Goal: Task Accomplishment & Management: Complete application form

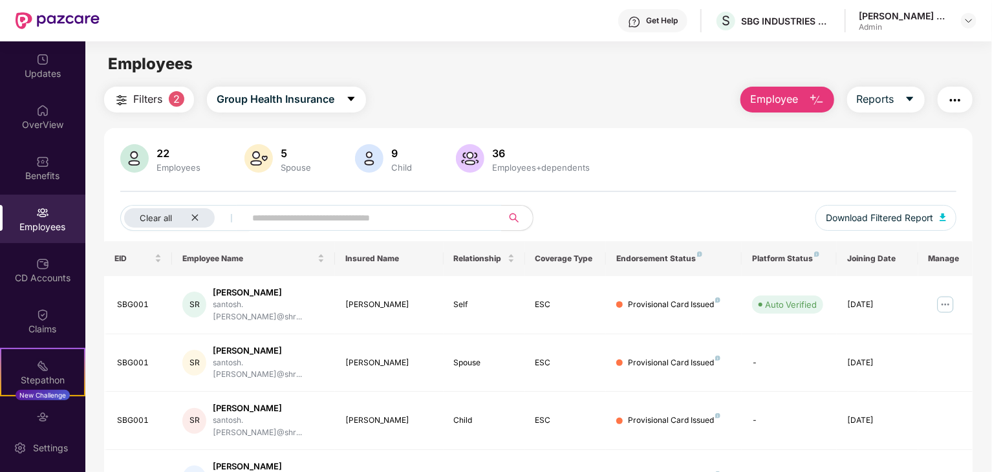
click at [40, 19] on img at bounding box center [58, 20] width 84 height 17
click at [302, 214] on input "text" at bounding box center [368, 217] width 232 height 19
click at [202, 218] on div "Clear all" at bounding box center [169, 217] width 91 height 19
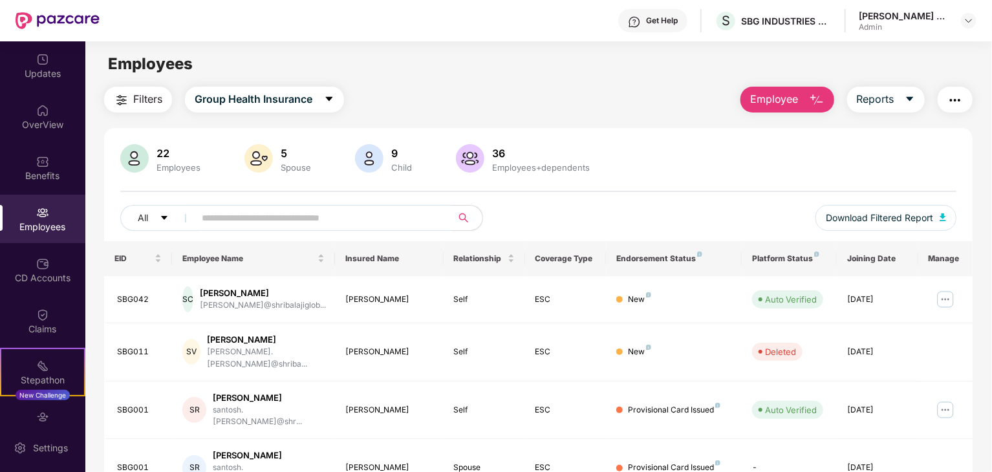
click at [228, 215] on input "text" at bounding box center [318, 217] width 232 height 19
click at [952, 300] on img at bounding box center [945, 299] width 21 height 21
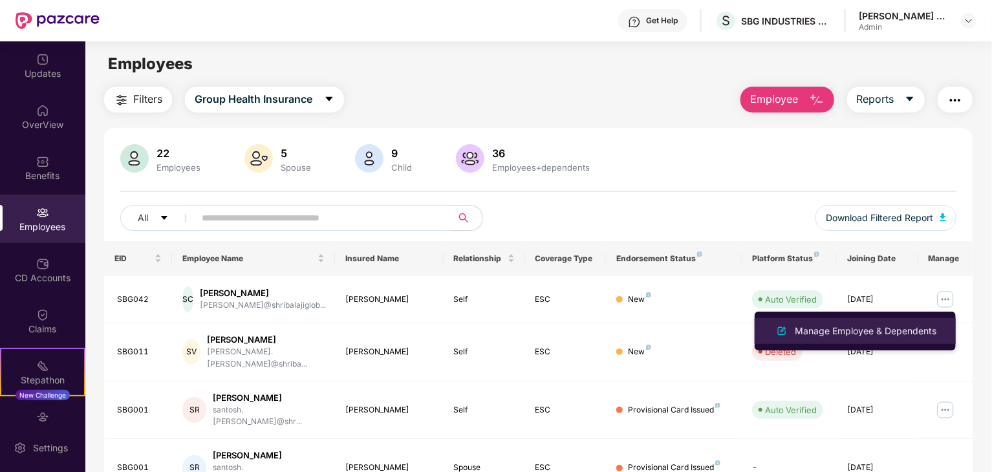
click at [857, 330] on div "Manage Employee & Dependents" at bounding box center [865, 331] width 147 height 14
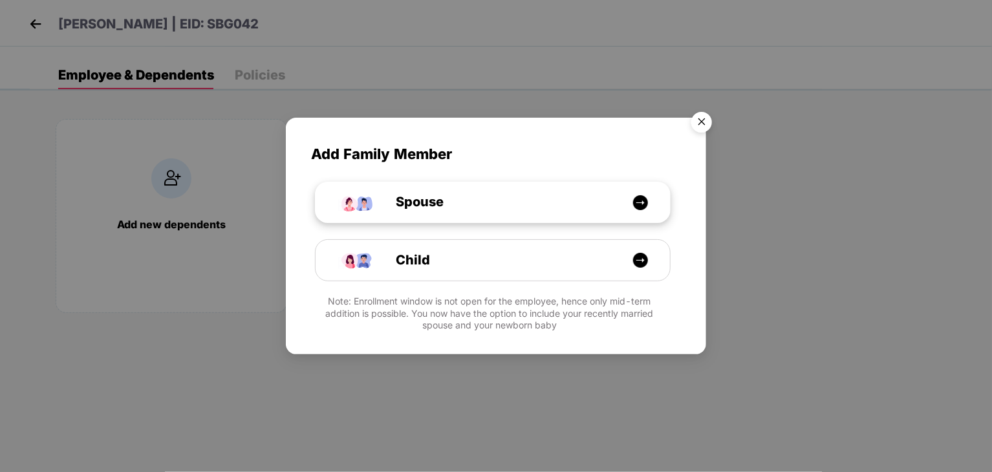
click at [579, 191] on div "Spouse" at bounding box center [493, 202] width 354 height 41
select select "****"
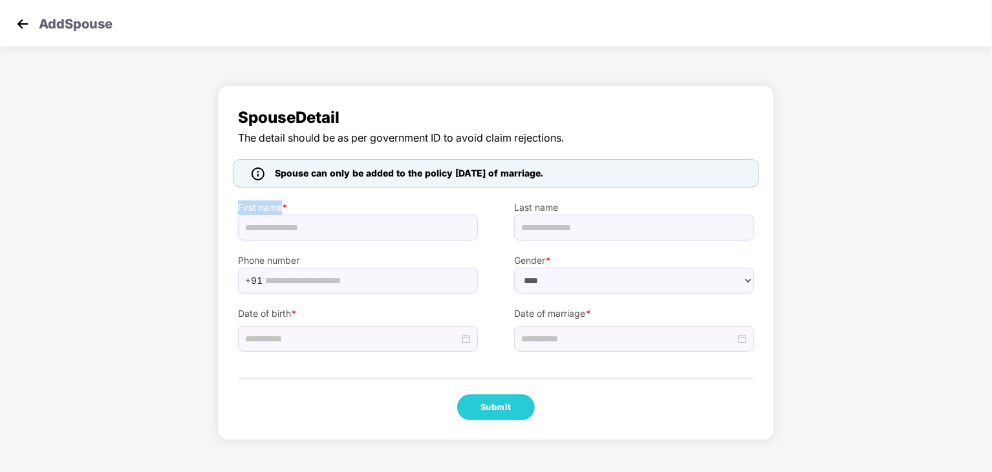
drag, startPoint x: 287, startPoint y: 211, endPoint x: 290, endPoint y: 227, distance: 15.7
click at [290, 227] on div "First name *" at bounding box center [358, 214] width 276 height 53
click at [290, 227] on input "text" at bounding box center [358, 228] width 240 height 26
type input "**********"
click at [277, 277] on input "text" at bounding box center [367, 280] width 205 height 19
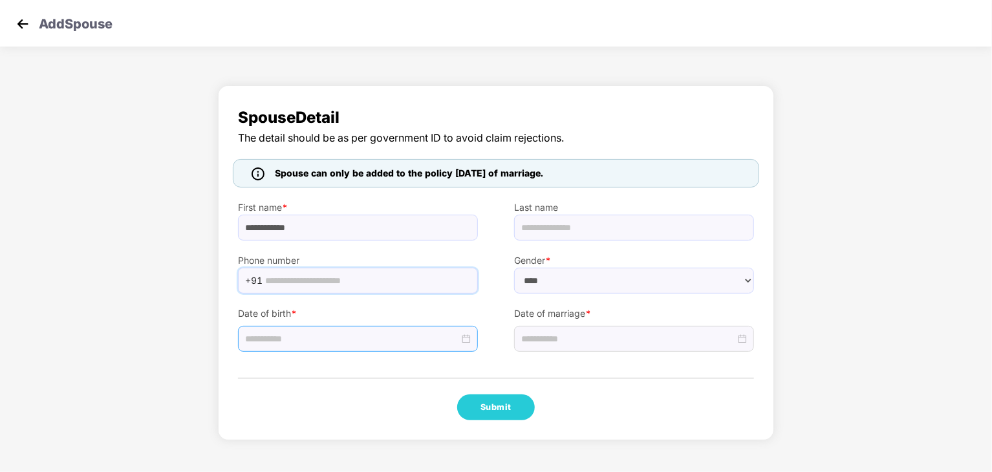
type input "**********"
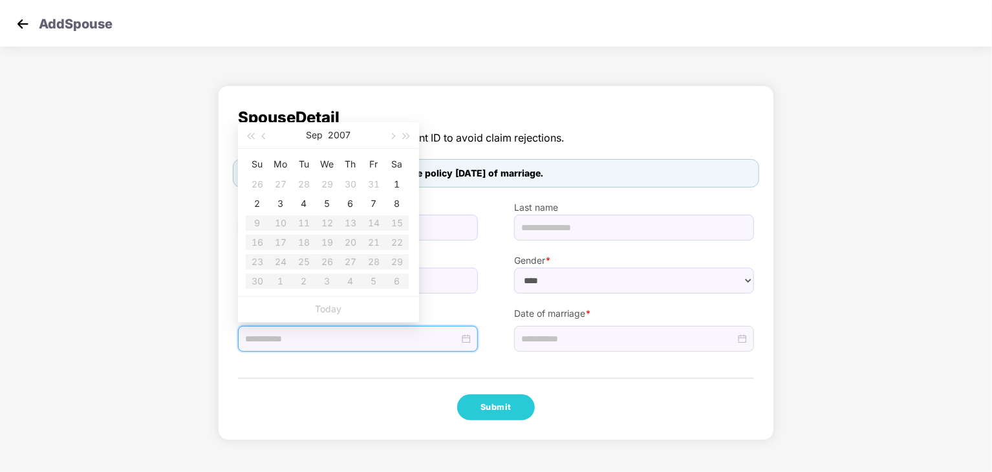
click at [326, 340] on input at bounding box center [352, 339] width 214 height 14
type input "**********"
click at [336, 135] on button "2007" at bounding box center [340, 135] width 23 height 26
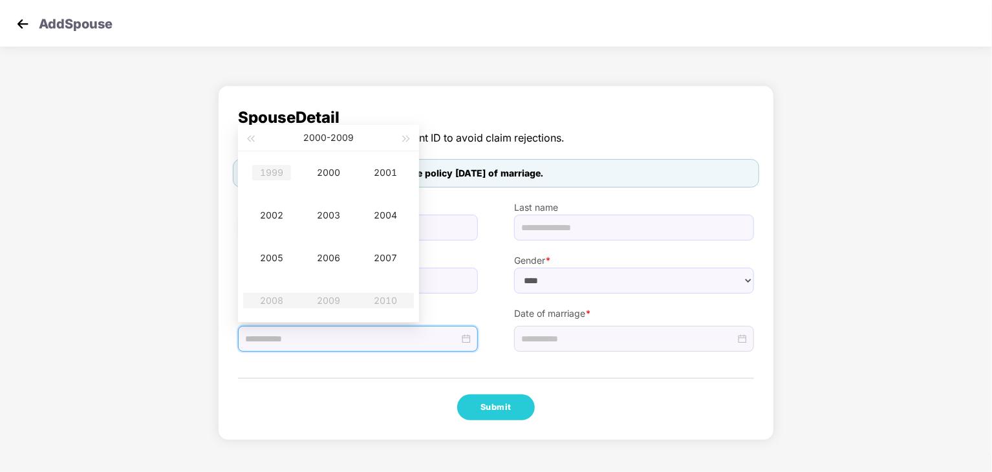
type input "**********"
drag, startPoint x: 261, startPoint y: 136, endPoint x: 248, endPoint y: 139, distance: 13.3
click at [248, 139] on div "[DATE] - [DATE]" at bounding box center [328, 138] width 181 height 27
click at [248, 139] on span "button" at bounding box center [250, 139] width 6 height 6
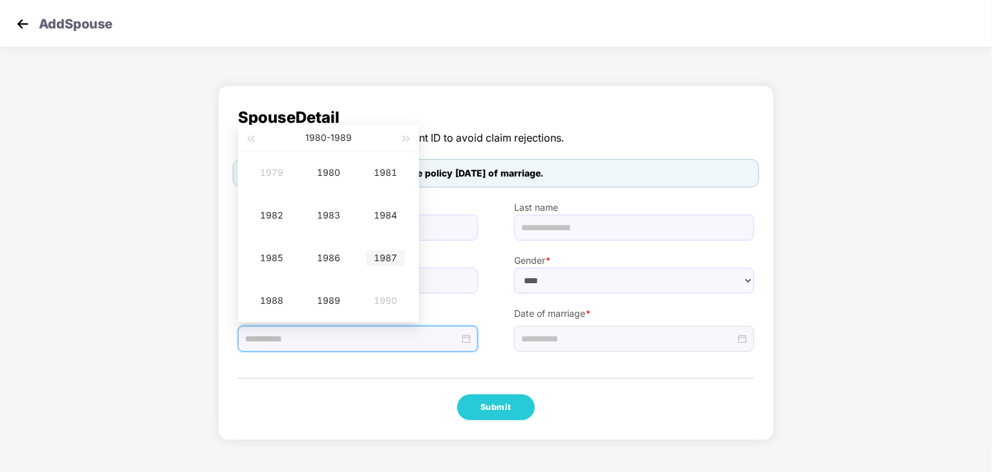
type input "**********"
click at [389, 261] on div "1987" at bounding box center [385, 258] width 39 height 16
type input "**********"
click at [279, 259] on div "[DATE]" at bounding box center [271, 258] width 39 height 16
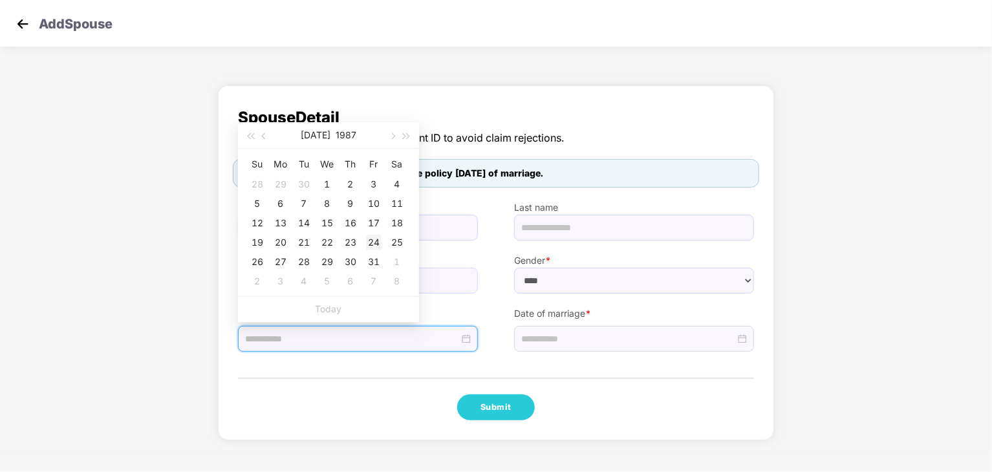
type input "**********"
click at [375, 246] on div "24" at bounding box center [374, 243] width 16 height 16
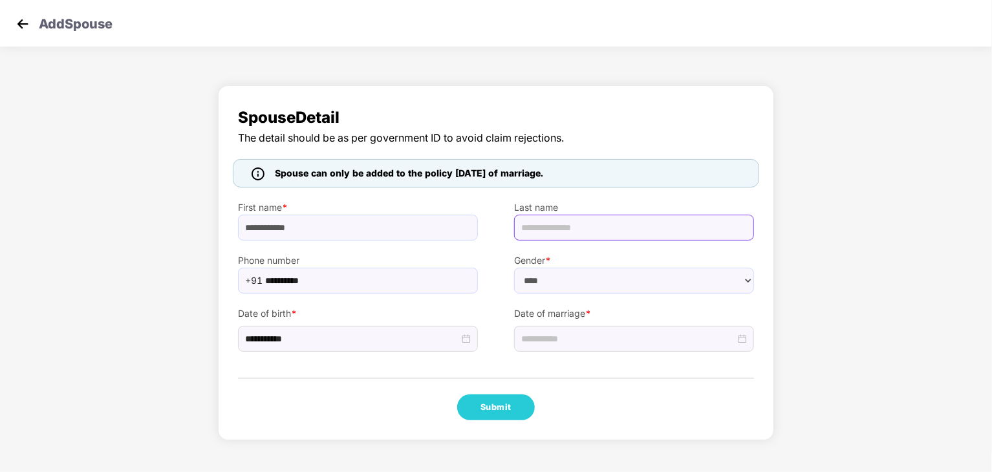
click at [599, 226] on input "text" at bounding box center [634, 228] width 240 height 26
drag, startPoint x: 311, startPoint y: 225, endPoint x: 272, endPoint y: 231, distance: 39.2
click at [272, 231] on input "**********" at bounding box center [358, 228] width 240 height 26
type input "*****"
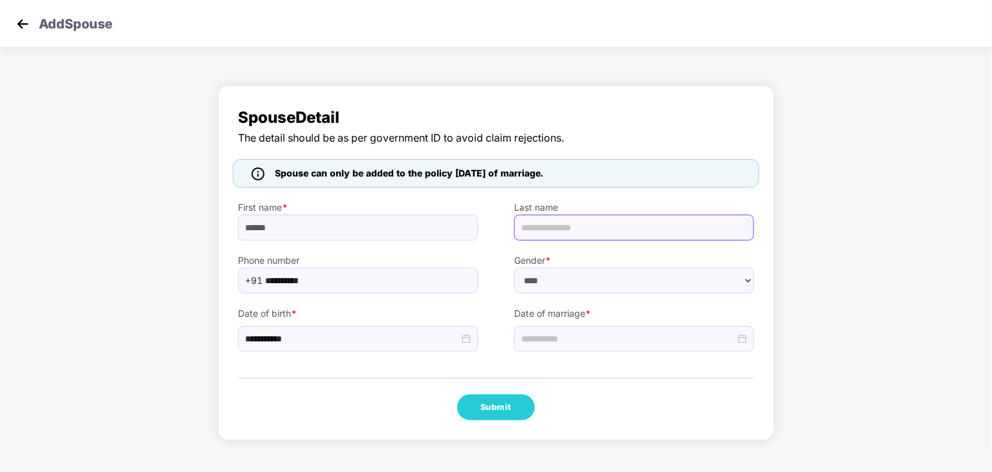
click at [548, 230] on input "text" at bounding box center [634, 228] width 240 height 26
paste input "******"
type input "******"
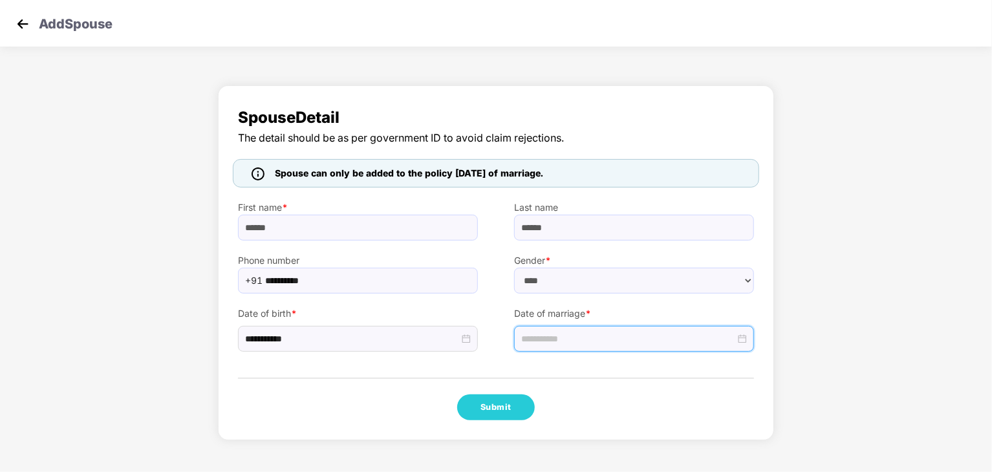
click at [564, 343] on input at bounding box center [628, 339] width 214 height 14
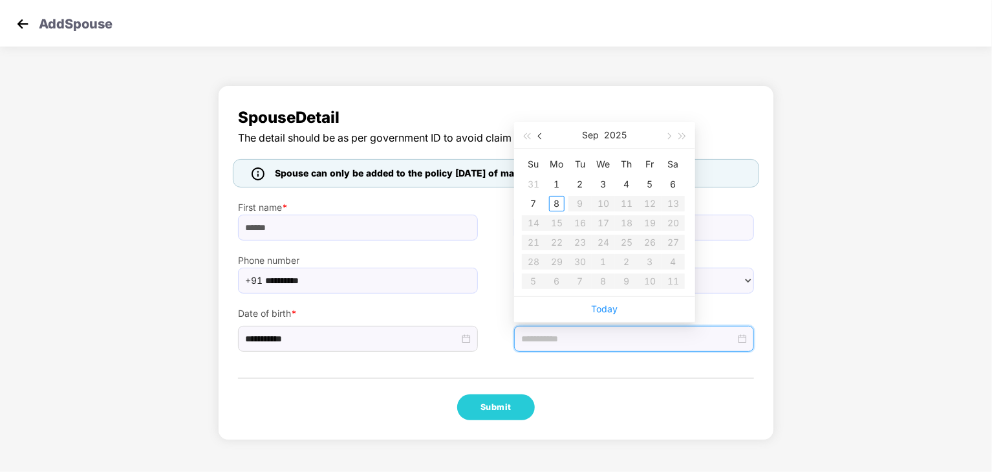
click at [537, 140] on button "button" at bounding box center [540, 135] width 14 height 26
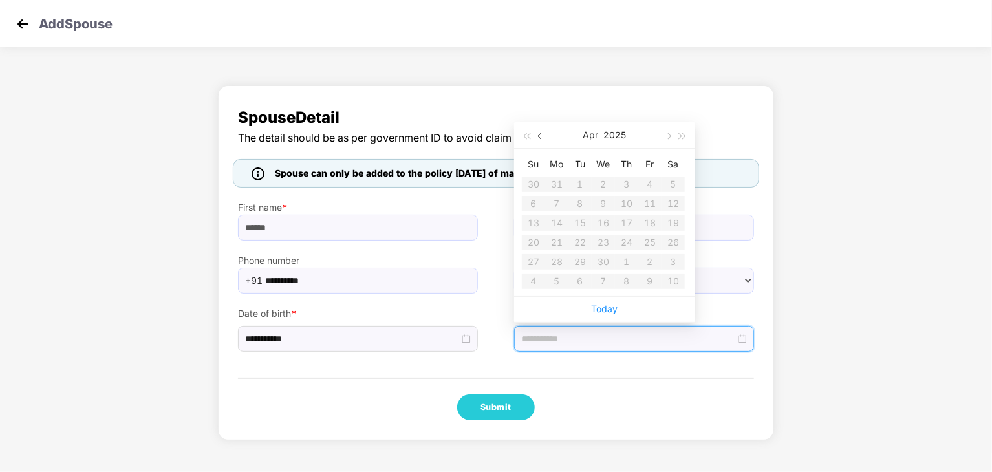
click at [537, 140] on button "button" at bounding box center [540, 135] width 14 height 26
click at [623, 142] on button "2025" at bounding box center [615, 135] width 23 height 26
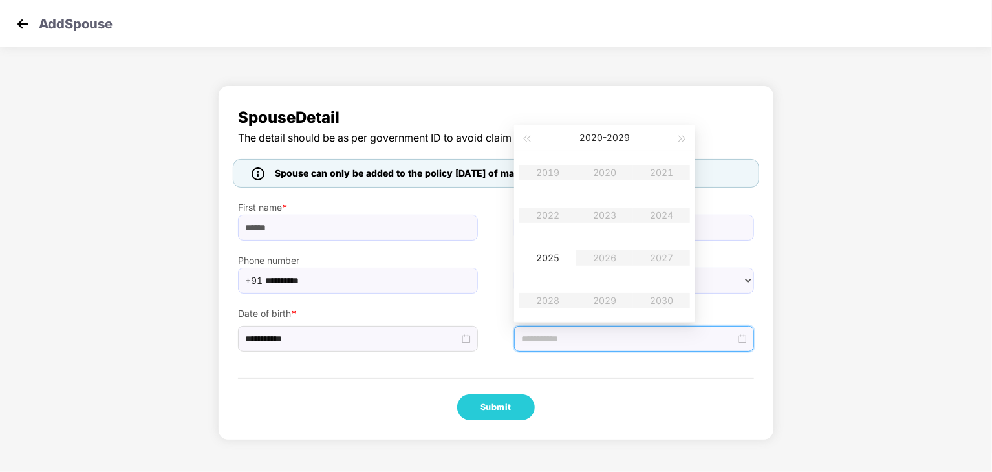
click at [544, 214] on table "2019 2020 2021 2022 2023 2024 2025 2026 2027 2028 2029 2030" at bounding box center [604, 236] width 171 height 171
click at [600, 217] on table "2019 2020 2021 2022 2023 2024 2025 2026 2027 2028 2029 2030" at bounding box center [604, 236] width 171 height 171
type input "**********"
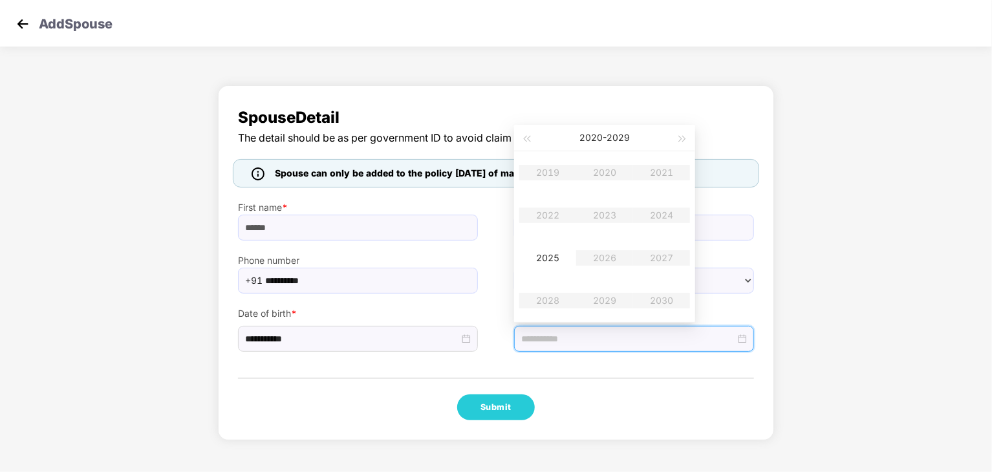
drag, startPoint x: 601, startPoint y: 215, endPoint x: 581, endPoint y: 340, distance: 126.3
click at [581, 340] on body "**********" at bounding box center [496, 236] width 992 height 472
click at [581, 340] on input at bounding box center [628, 339] width 214 height 14
drag, startPoint x: 581, startPoint y: 340, endPoint x: 501, endPoint y: 407, distance: 104.7
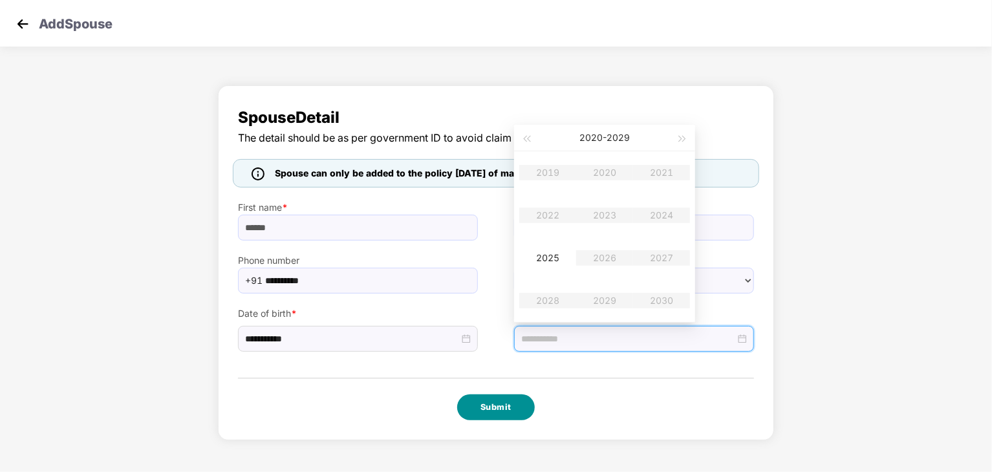
click at [501, 407] on div "**********" at bounding box center [496, 262] width 556 height 355
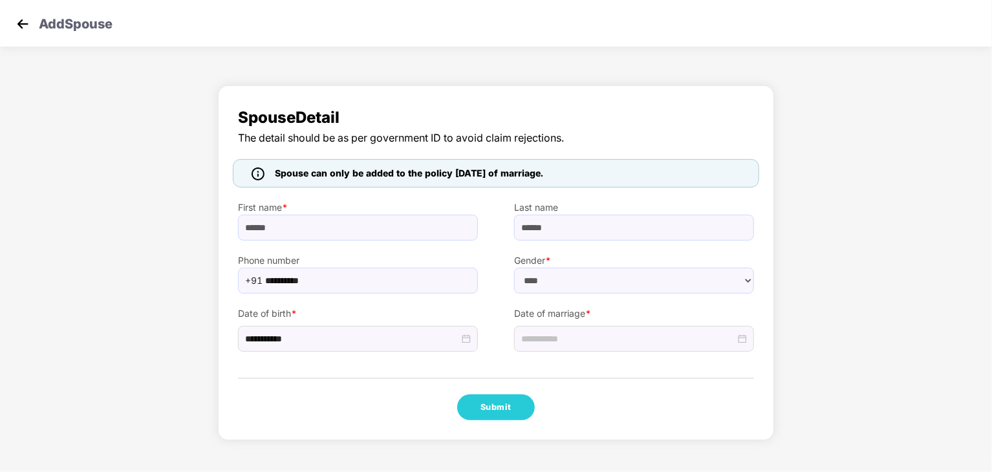
click at [775, 112] on div "**********" at bounding box center [496, 266] width 992 height 374
click at [624, 332] on input at bounding box center [628, 339] width 214 height 14
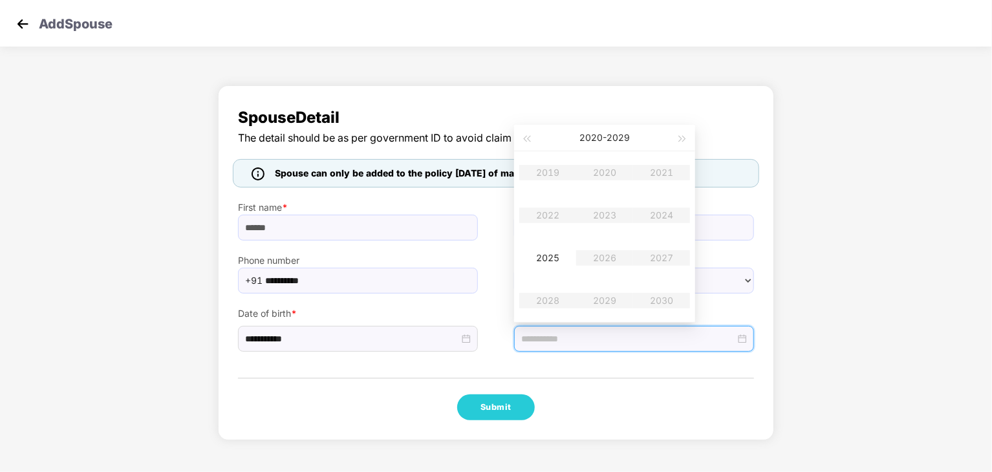
click at [590, 215] on table "2019 2020 2021 2022 2023 2024 2025 2026 2027 2028 2029 2030" at bounding box center [604, 236] width 171 height 171
type input "**********"
click at [610, 211] on table "2019 2020 2021 2022 2023 2024 2025 2026 2027 2028 2029 2030" at bounding box center [604, 236] width 171 height 171
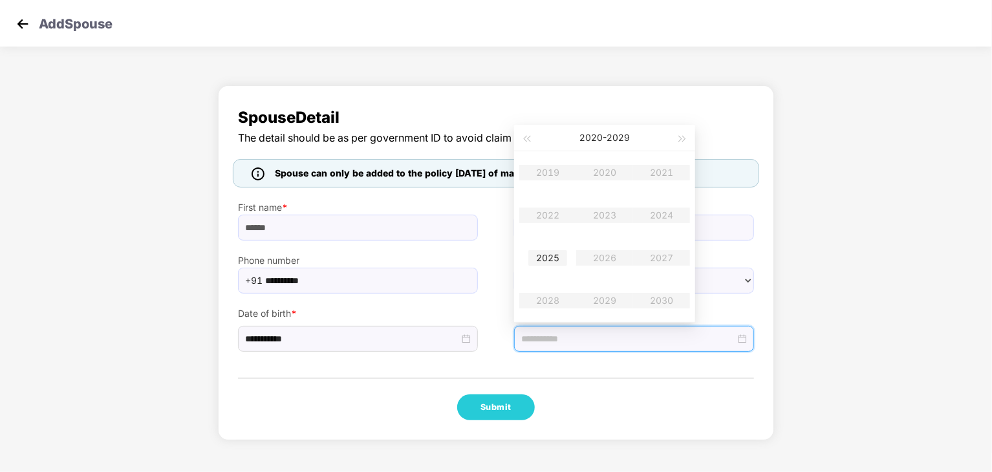
type input "**********"
click at [577, 329] on div at bounding box center [634, 339] width 240 height 26
drag, startPoint x: 589, startPoint y: 213, endPoint x: 606, endPoint y: 217, distance: 17.3
click at [606, 217] on table "2019 2020 2021 2022 2023 2024 2025 2026 2027 2028 2029 2030" at bounding box center [604, 236] width 171 height 171
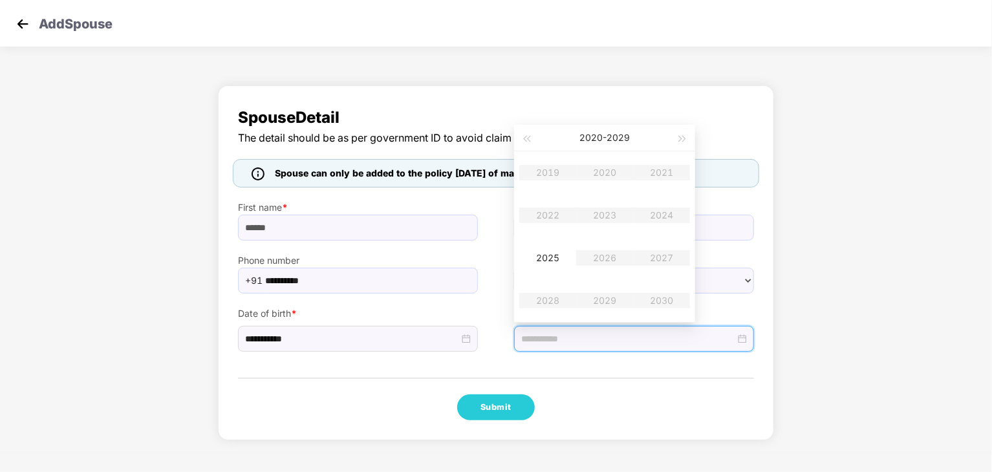
click at [587, 336] on input at bounding box center [628, 339] width 214 height 14
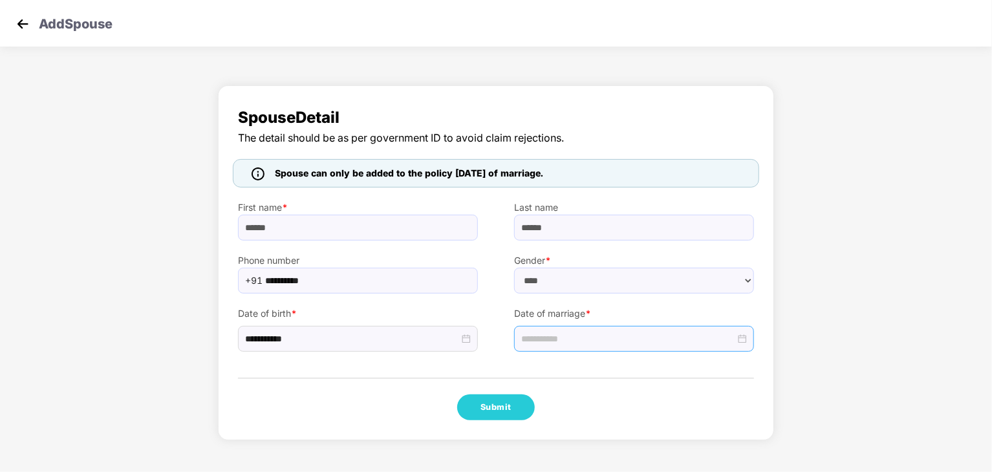
drag, startPoint x: 553, startPoint y: 352, endPoint x: 551, endPoint y: 338, distance: 13.7
click at [551, 338] on div "**********" at bounding box center [496, 262] width 556 height 355
click at [551, 338] on input at bounding box center [628, 339] width 214 height 14
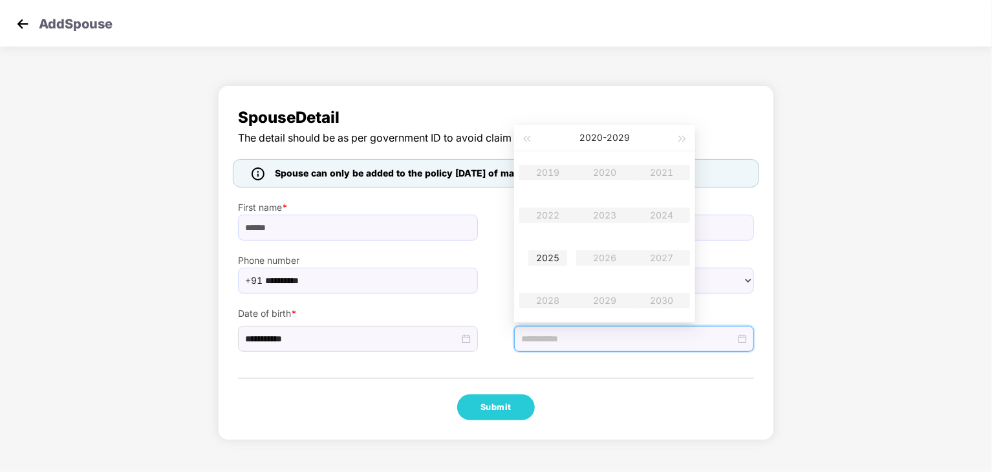
type input "**********"
click at [596, 221] on table "2019 2020 2021 2022 2023 2024 2025 2026 2027 2028 2029 2030" at bounding box center [604, 236] width 171 height 171
type input "**********"
click at [551, 260] on div "2025" at bounding box center [547, 258] width 39 height 16
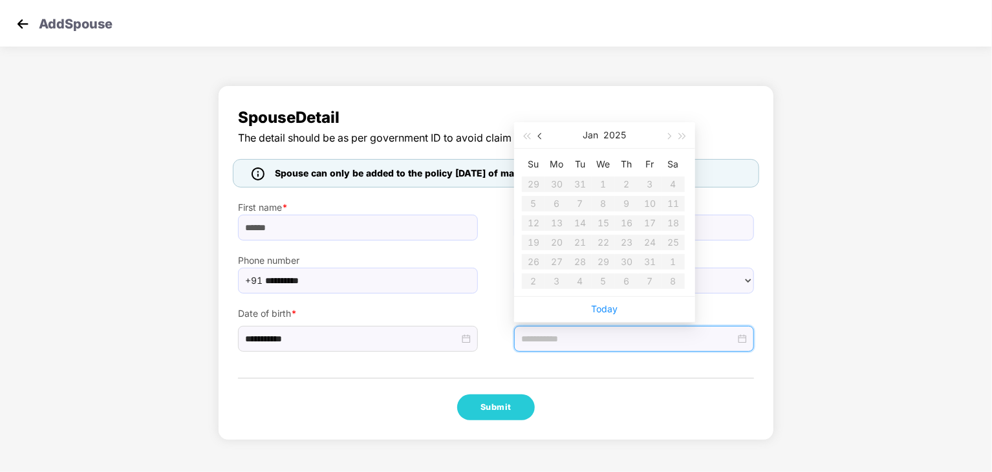
click at [543, 139] on button "button" at bounding box center [540, 135] width 14 height 26
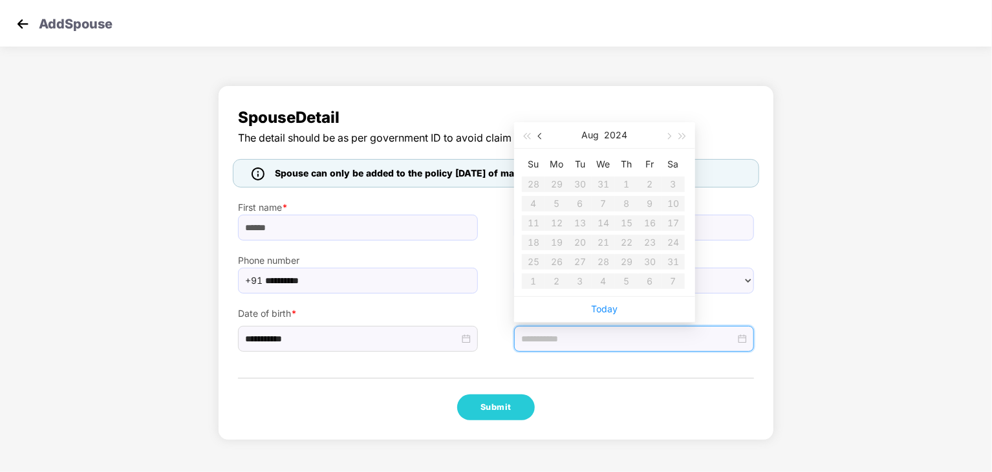
click at [543, 139] on button "button" at bounding box center [540, 135] width 14 height 26
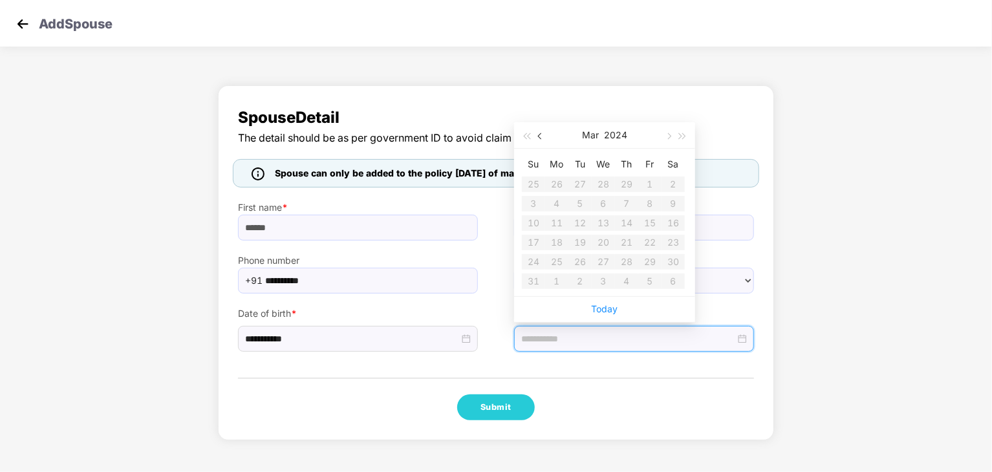
click at [543, 139] on button "button" at bounding box center [540, 135] width 14 height 26
drag, startPoint x: 543, startPoint y: 139, endPoint x: 545, endPoint y: 350, distance: 210.8
click at [545, 350] on body "**********" at bounding box center [496, 236] width 992 height 472
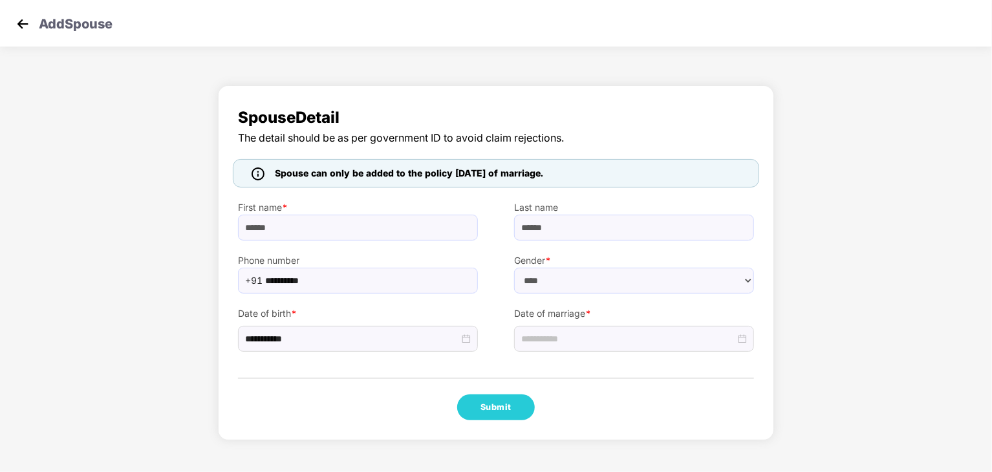
click at [572, 380] on div "**********" at bounding box center [496, 262] width 556 height 355
click at [497, 401] on button "Submit" at bounding box center [496, 407] width 78 height 26
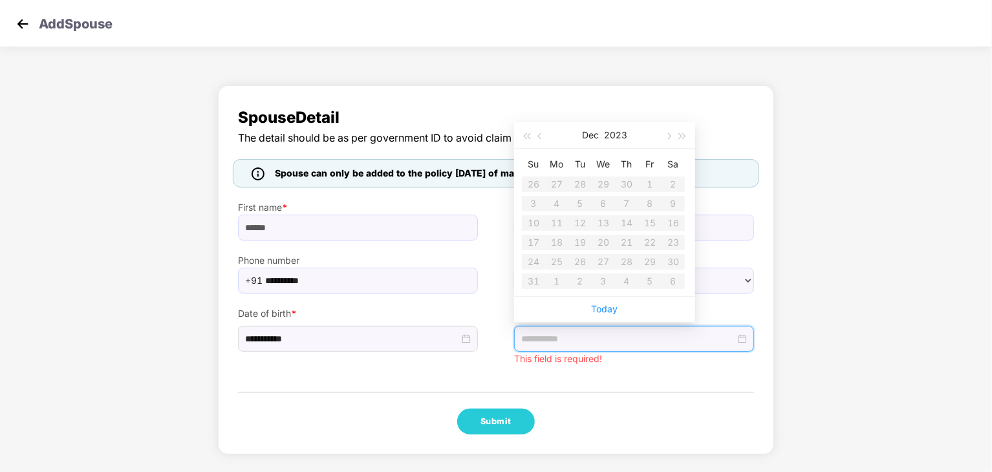
click at [568, 334] on input at bounding box center [628, 339] width 214 height 14
click at [538, 135] on span "button" at bounding box center [541, 136] width 6 height 6
click at [538, 136] on span "button" at bounding box center [541, 136] width 6 height 6
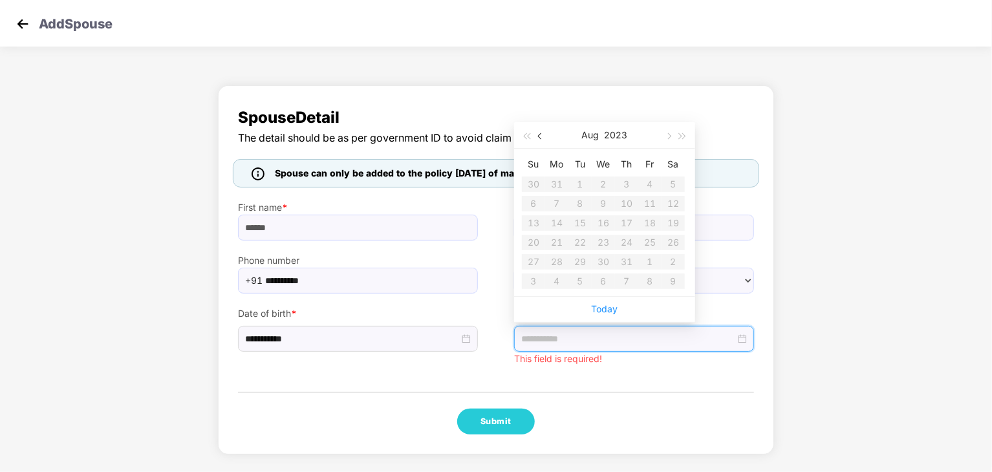
click at [538, 136] on span "button" at bounding box center [541, 136] width 6 height 6
click at [574, 243] on table "Su Mo Tu We Th Fr Sa 28 29 30 31 1 2 3 4 5 6 7 8 9 10 11 12 13 14 15 16 17 18 1…" at bounding box center [603, 222] width 163 height 137
drag, startPoint x: 574, startPoint y: 243, endPoint x: 601, endPoint y: 306, distance: 68.1
click at [601, 306] on div "[DATE] Su Mo Tu We Th Fr Sa 28 29 30 31 1 2 3 4 5 6 7 8 9 10 11 12 13 14 15 16 …" at bounding box center [604, 222] width 181 height 200
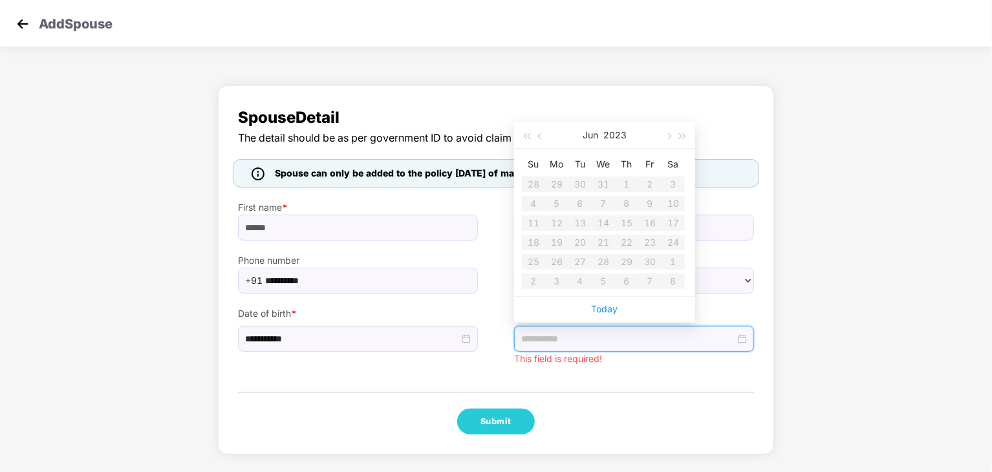
click at [609, 316] on div "Today" at bounding box center [604, 309] width 181 height 26
click at [599, 312] on link "Today" at bounding box center [605, 308] width 27 height 11
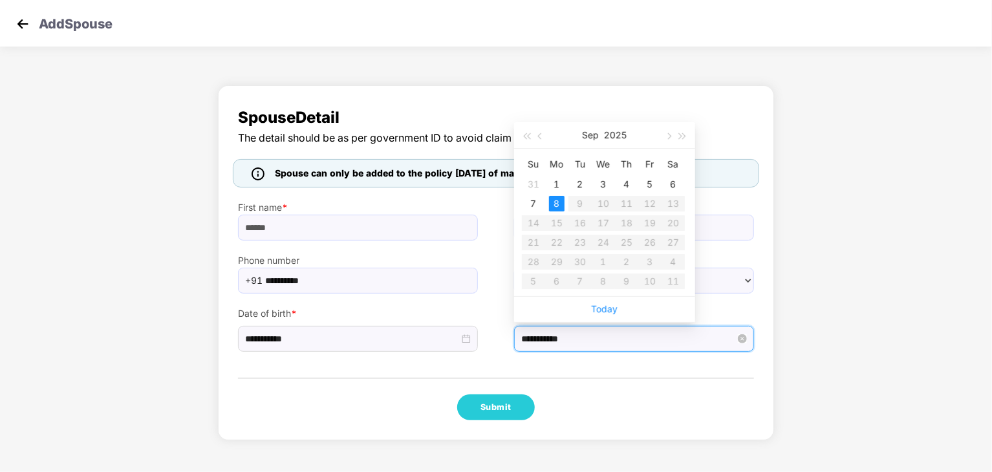
click at [647, 332] on input "**********" at bounding box center [628, 339] width 214 height 14
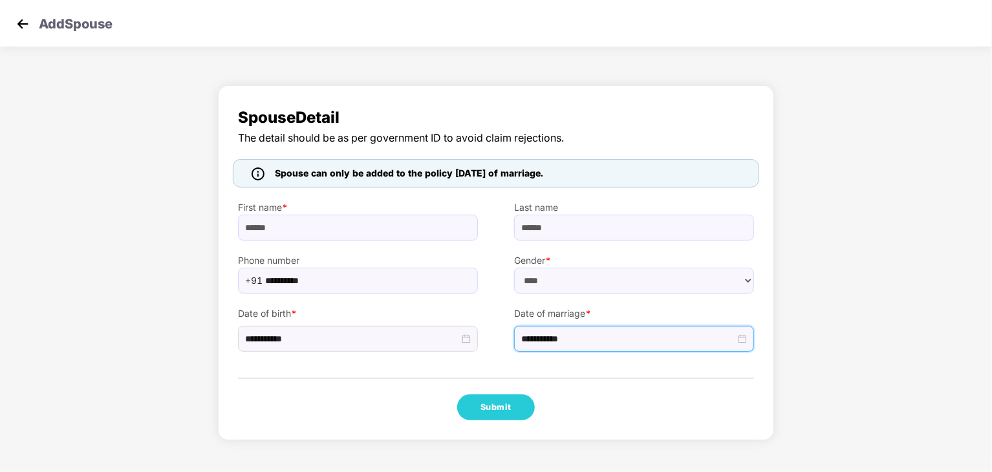
click at [664, 433] on div "**********" at bounding box center [496, 262] width 556 height 355
click at [579, 309] on label "Date of marriage *" at bounding box center [634, 314] width 240 height 14
click at [591, 335] on input "**********" at bounding box center [628, 339] width 214 height 14
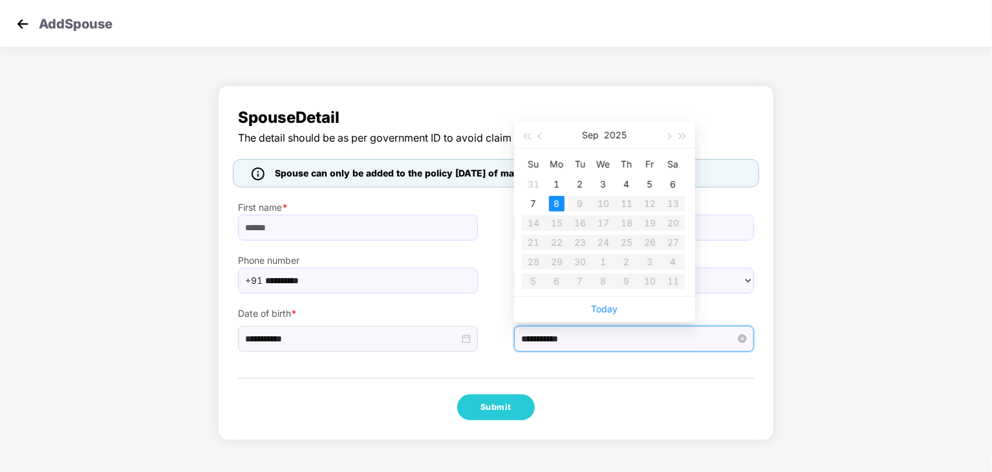
click at [591, 335] on input "**********" at bounding box center [628, 339] width 214 height 14
click at [748, 338] on div "**********" at bounding box center [634, 339] width 240 height 26
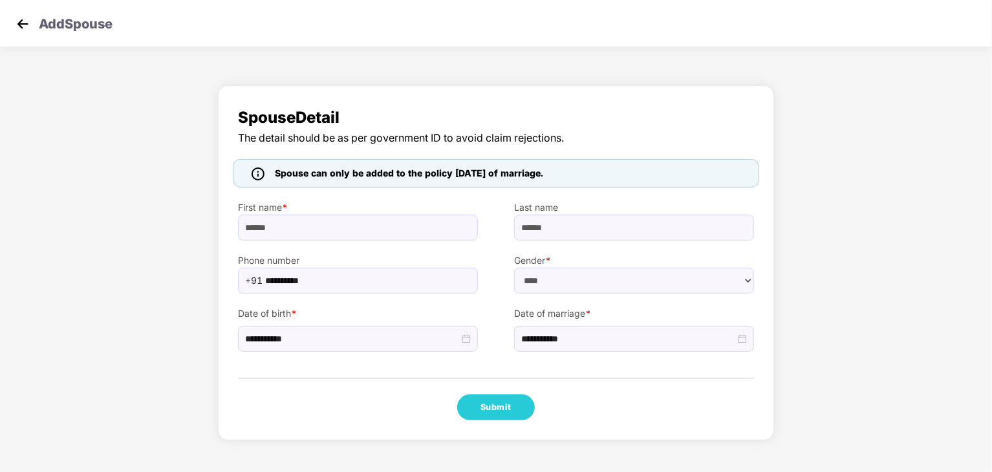
click at [699, 394] on div "Submit" at bounding box center [496, 407] width 516 height 26
drag, startPoint x: 600, startPoint y: 330, endPoint x: 554, endPoint y: 343, distance: 48.3
click at [554, 343] on div "**********" at bounding box center [634, 339] width 240 height 26
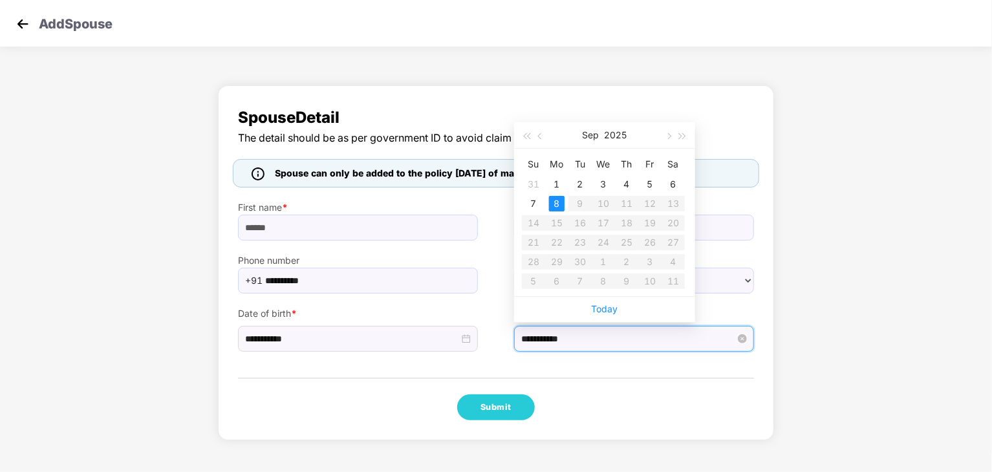
click at [554, 343] on input "**********" at bounding box center [628, 339] width 214 height 14
click at [598, 135] on button "Sep" at bounding box center [591, 135] width 17 height 26
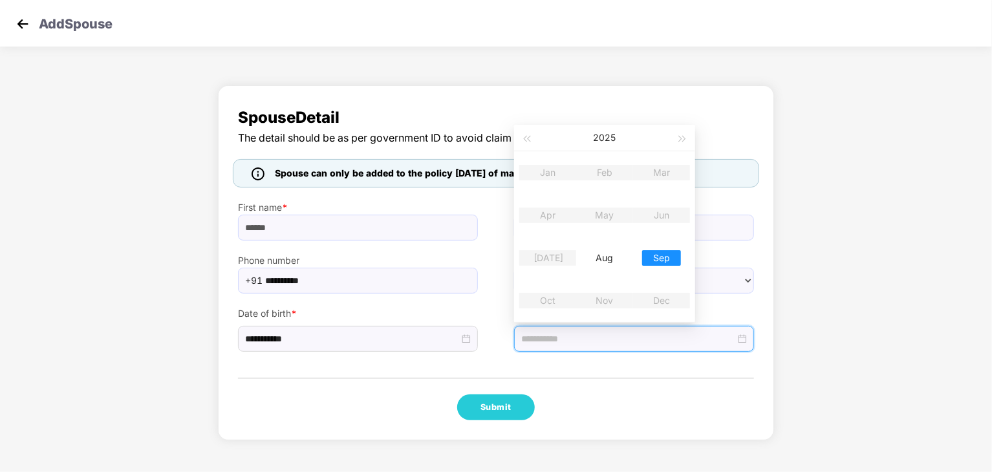
type input "**********"
click at [935, 334] on div "**********" at bounding box center [496, 266] width 992 height 374
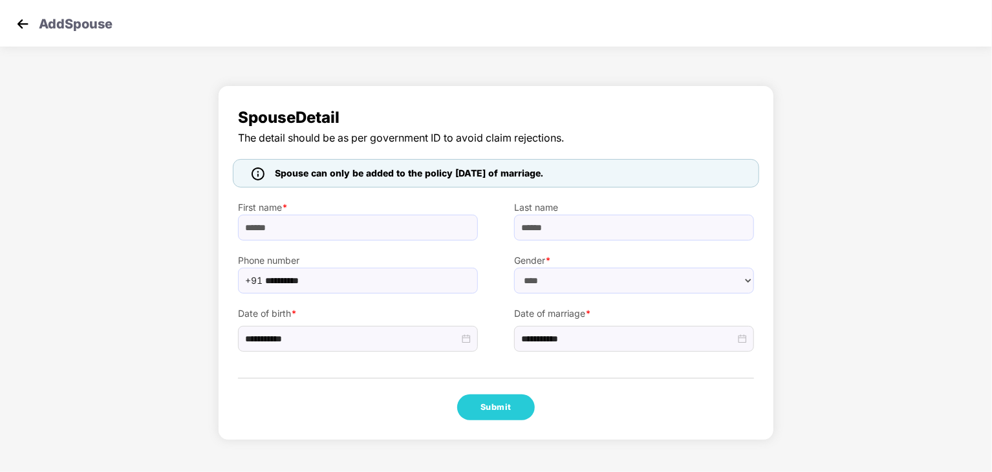
click at [22, 29] on img at bounding box center [22, 23] width 19 height 19
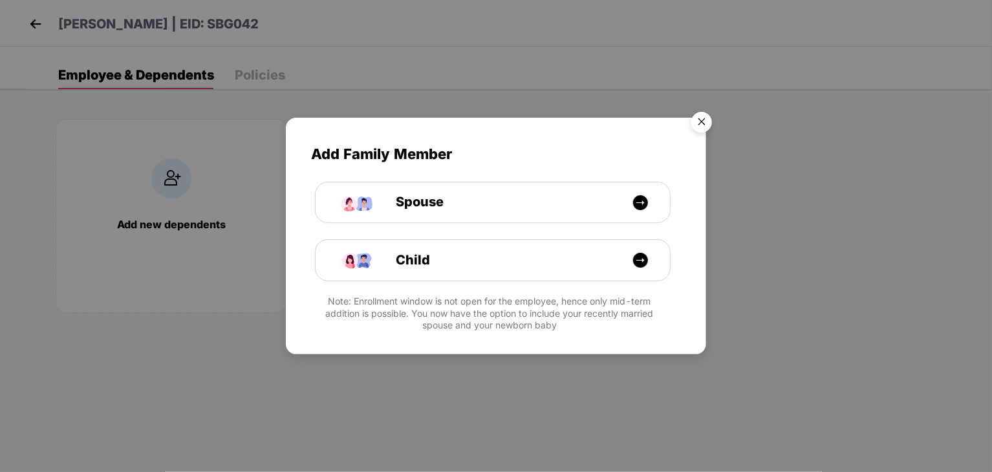
click at [699, 125] on img "Close" at bounding box center [702, 124] width 36 height 36
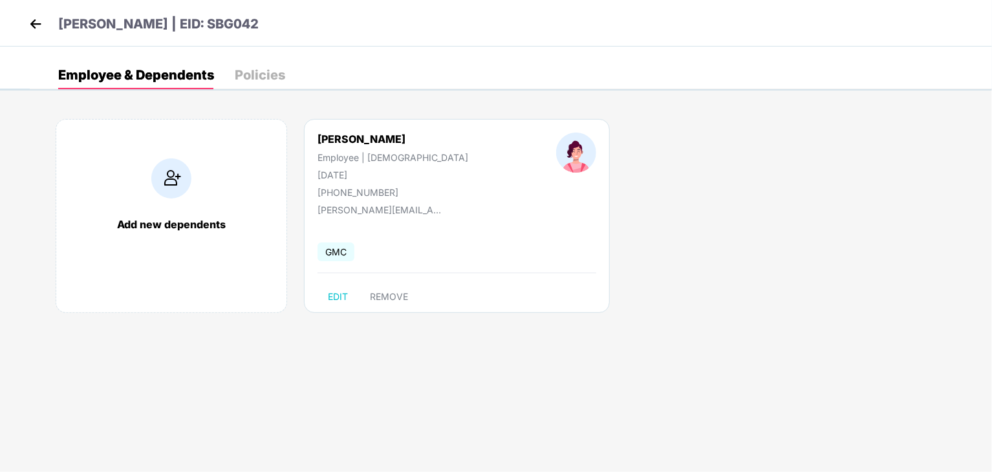
drag, startPoint x: 49, startPoint y: 25, endPoint x: 38, endPoint y: 24, distance: 11.7
click at [38, 24] on header "[PERSON_NAME] | EID: SBG042" at bounding box center [142, 25] width 233 height 23
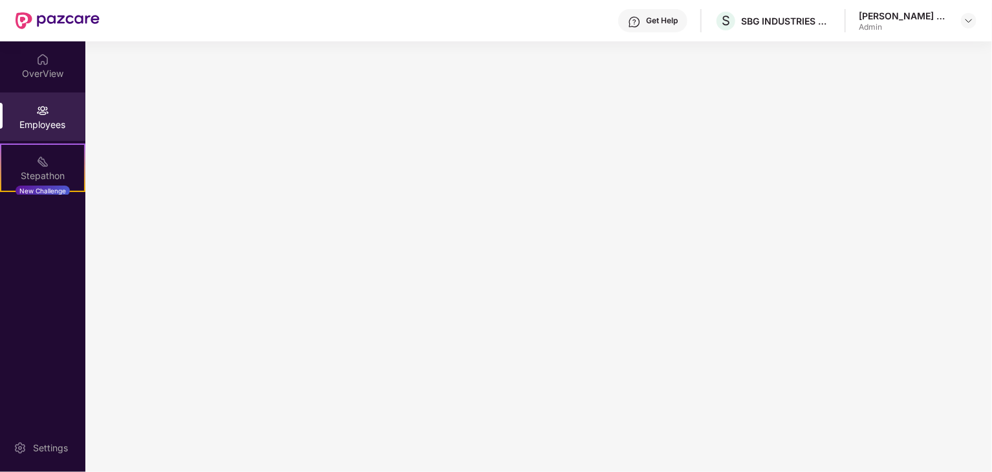
click at [38, 24] on img at bounding box center [58, 20] width 84 height 17
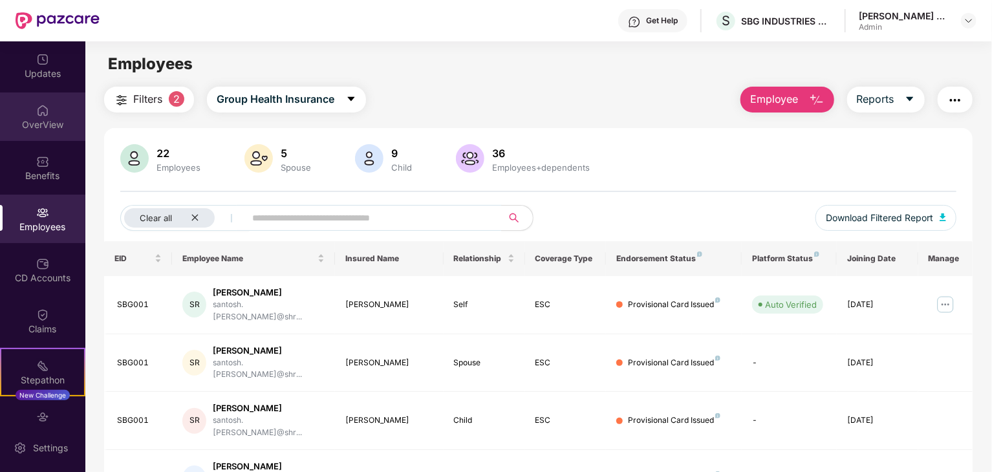
click at [31, 116] on div "OverView" at bounding box center [42, 116] width 85 height 48
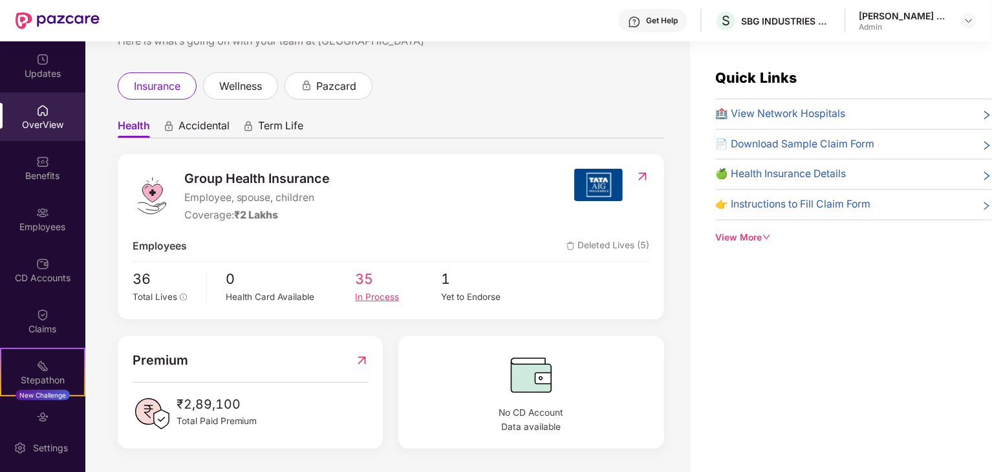
scroll to position [5, 0]
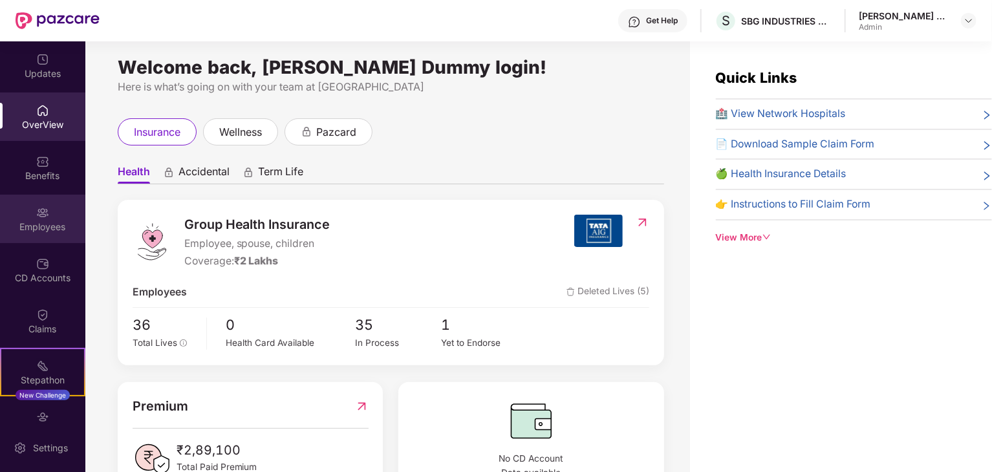
click at [52, 231] on div "Employees" at bounding box center [42, 227] width 85 height 13
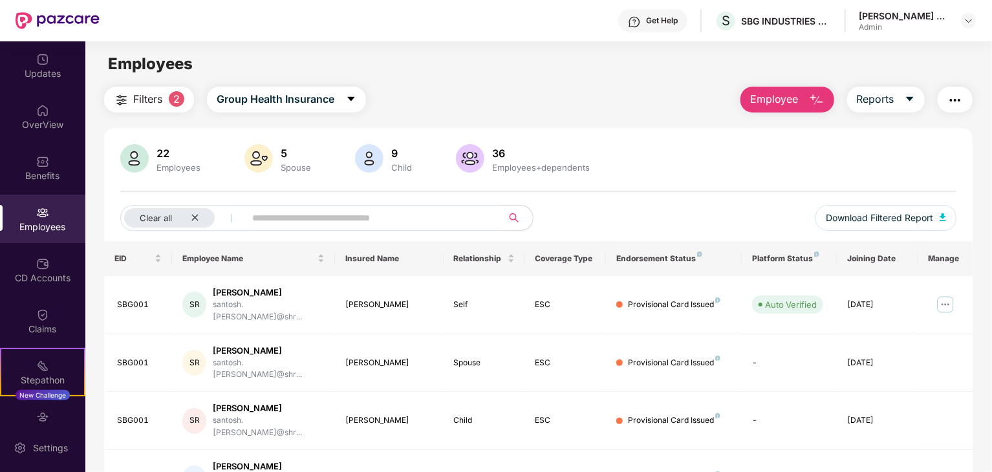
click at [768, 92] on span "Employee" at bounding box center [774, 99] width 48 height 16
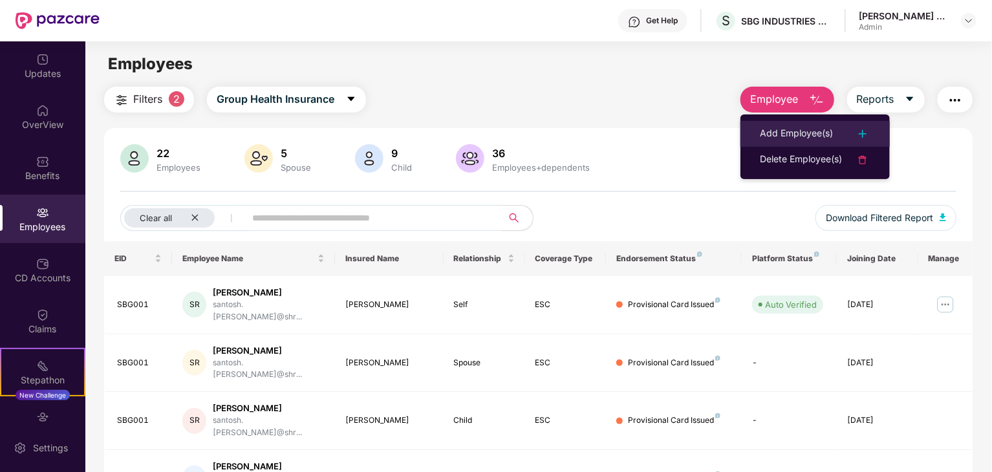
click at [801, 143] on li "Add Employee(s)" at bounding box center [814, 134] width 149 height 26
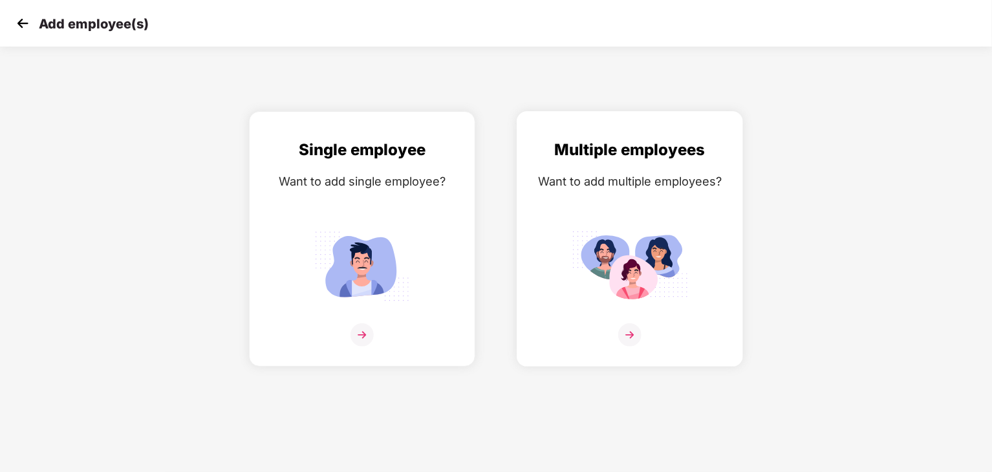
click at [680, 246] on img at bounding box center [630, 266] width 116 height 81
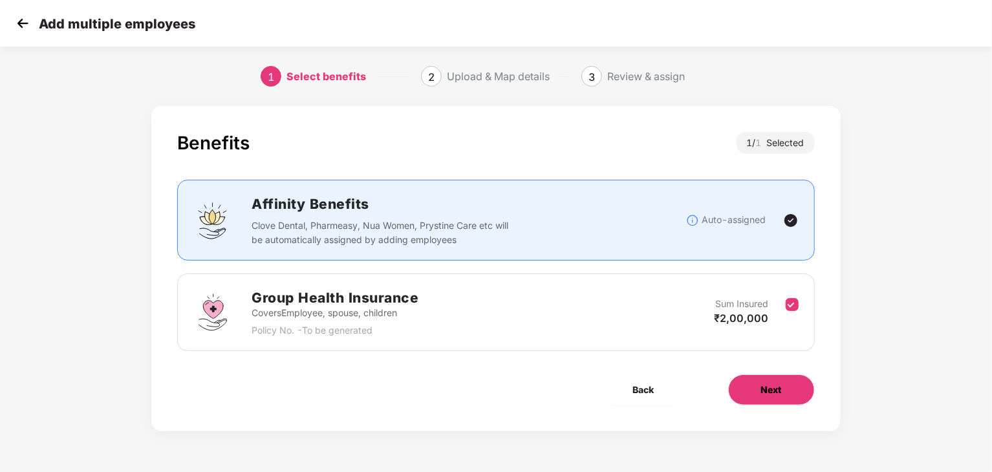
click at [781, 389] on span "Next" at bounding box center [771, 390] width 21 height 14
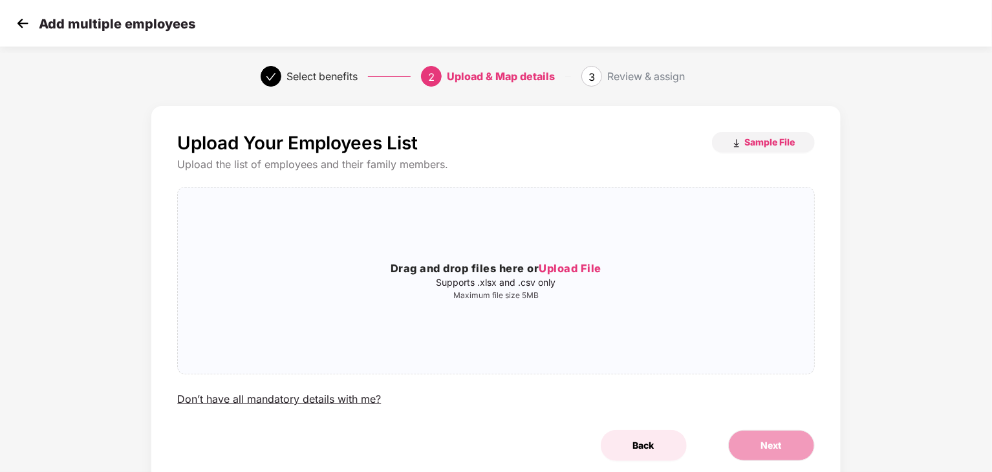
click at [649, 453] on button "Back" at bounding box center [644, 445] width 86 height 31
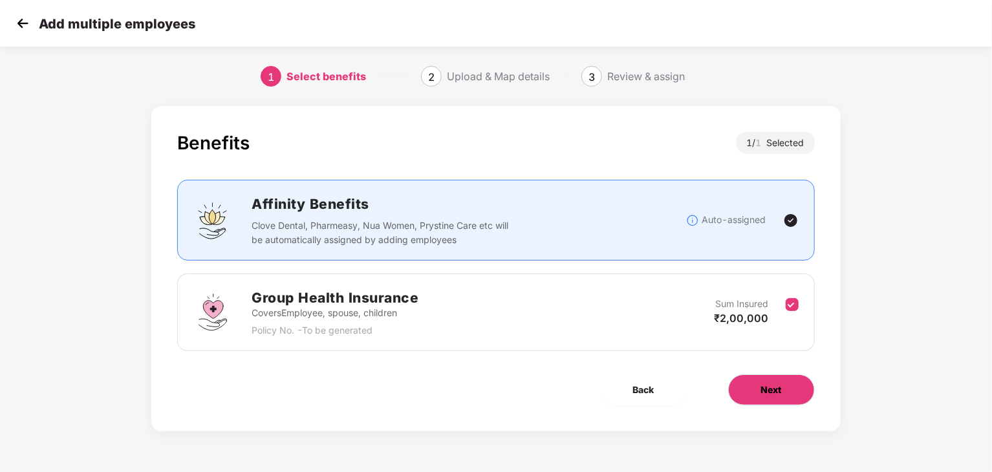
click at [771, 389] on span "Next" at bounding box center [771, 390] width 21 height 14
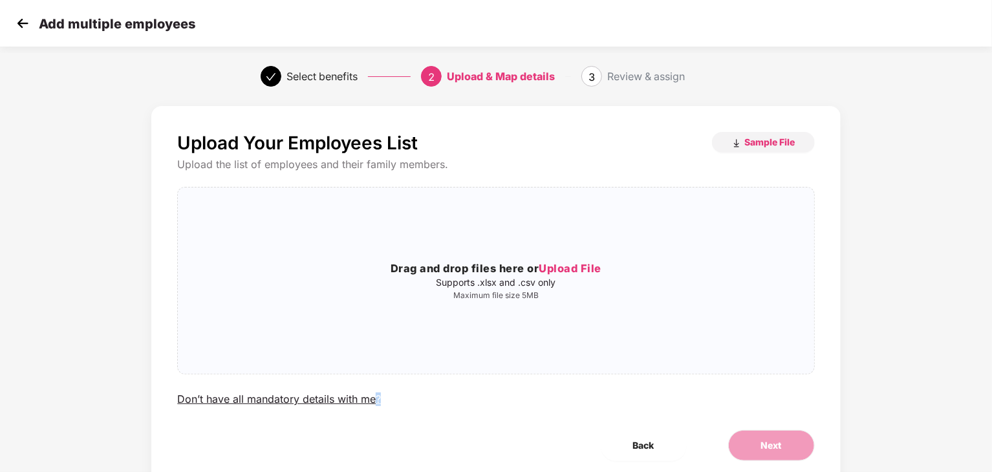
click at [771, 389] on div "Upload Your Employees List Sample File Upload the list of employees and their f…" at bounding box center [495, 269] width 637 height 275
click at [255, 398] on div "Don’t have all mandatory details with me?" at bounding box center [279, 400] width 204 height 14
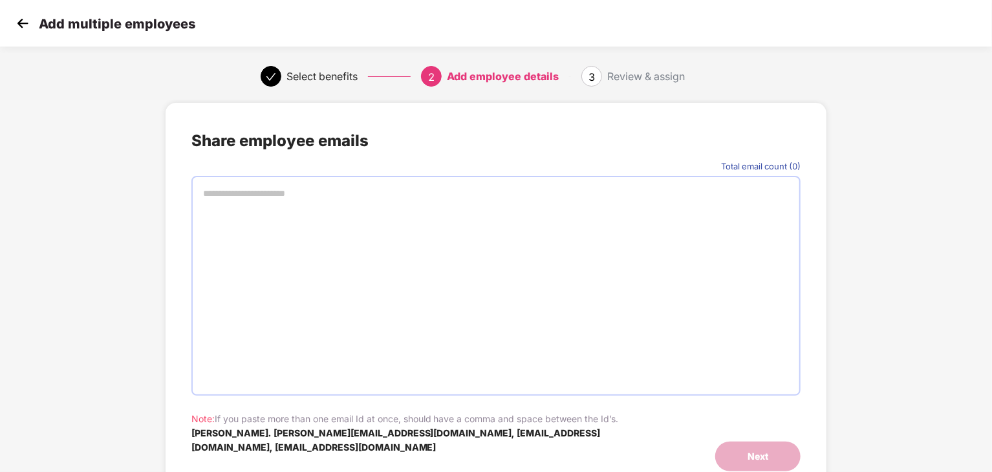
scroll to position [25, 0]
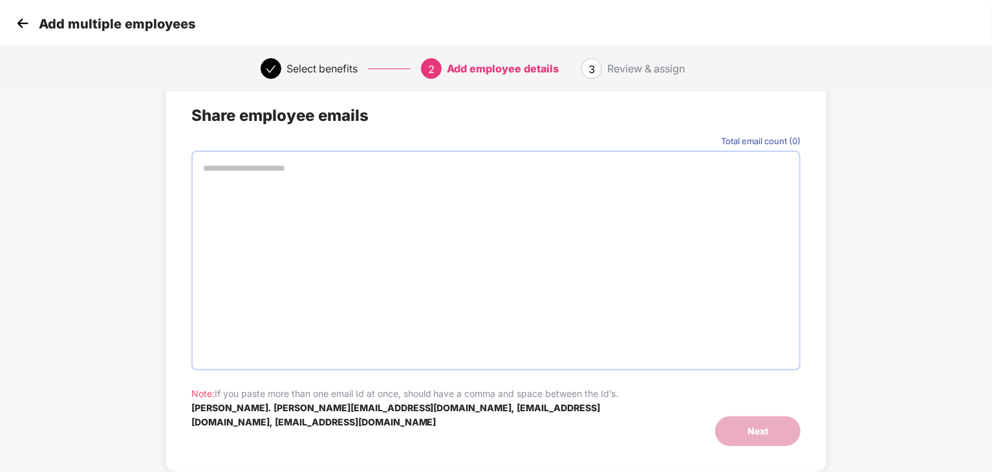
click at [624, 70] on div "Review & assign" at bounding box center [646, 68] width 78 height 21
click at [26, 19] on img at bounding box center [22, 23] width 19 height 19
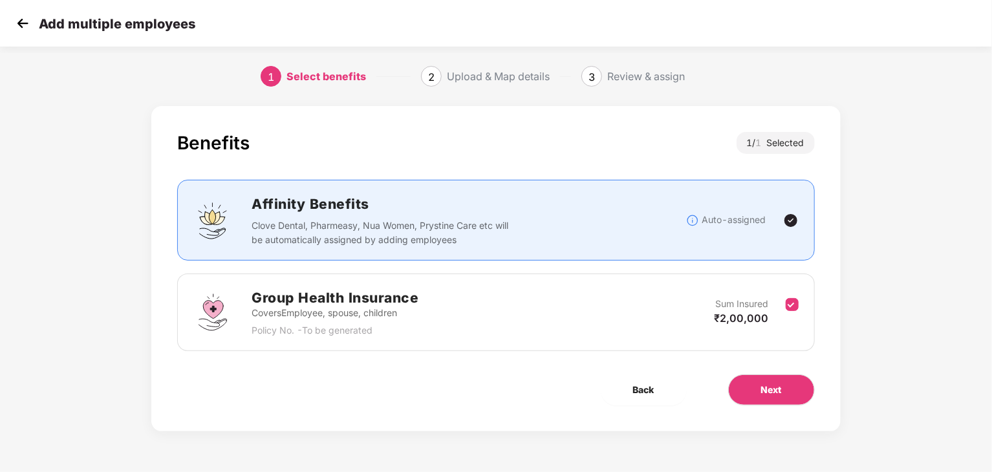
click at [21, 19] on img at bounding box center [22, 23] width 19 height 19
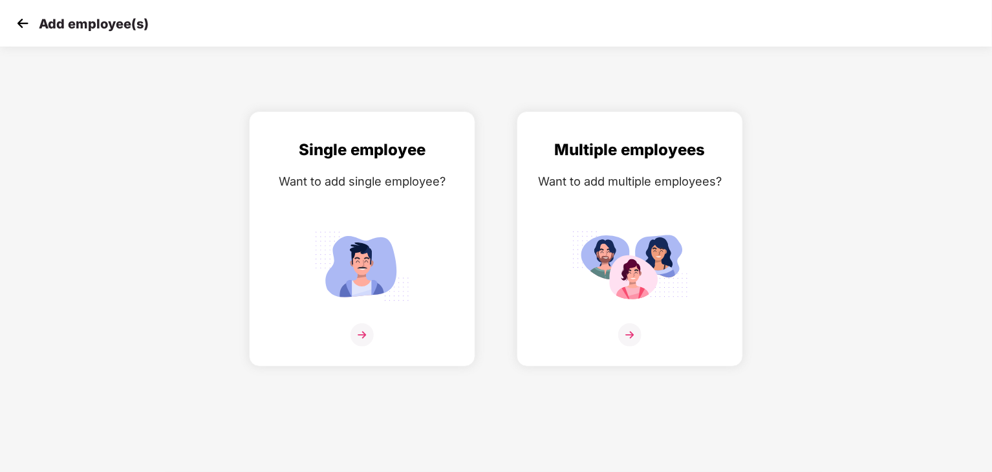
click at [23, 19] on img at bounding box center [22, 23] width 19 height 19
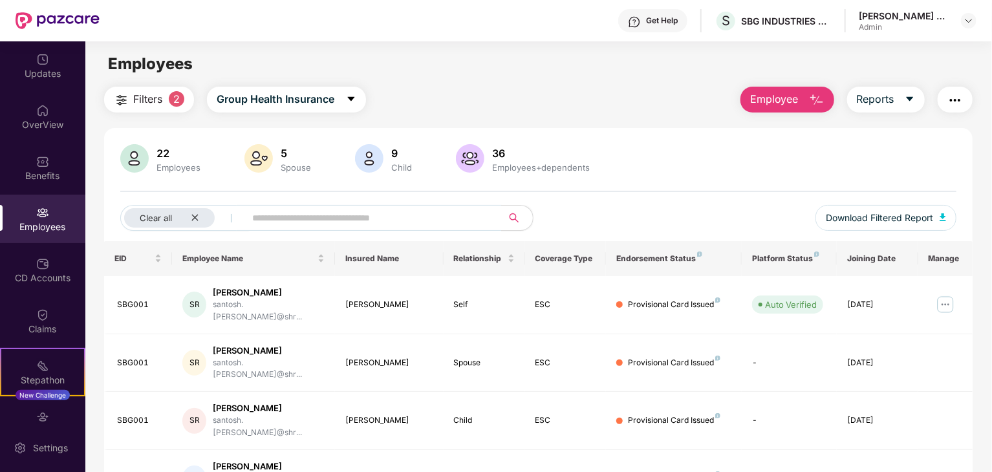
click at [796, 100] on span "Employee" at bounding box center [774, 99] width 48 height 16
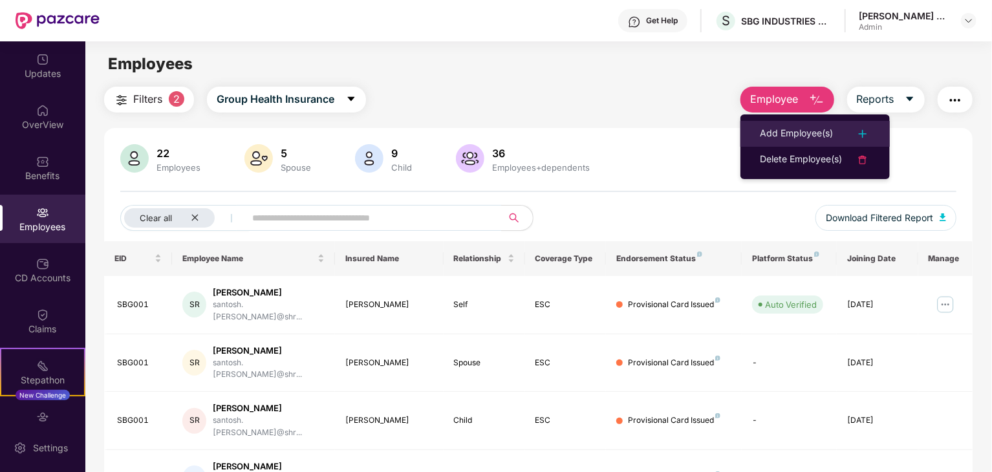
click at [808, 142] on li "Add Employee(s)" at bounding box center [814, 134] width 149 height 26
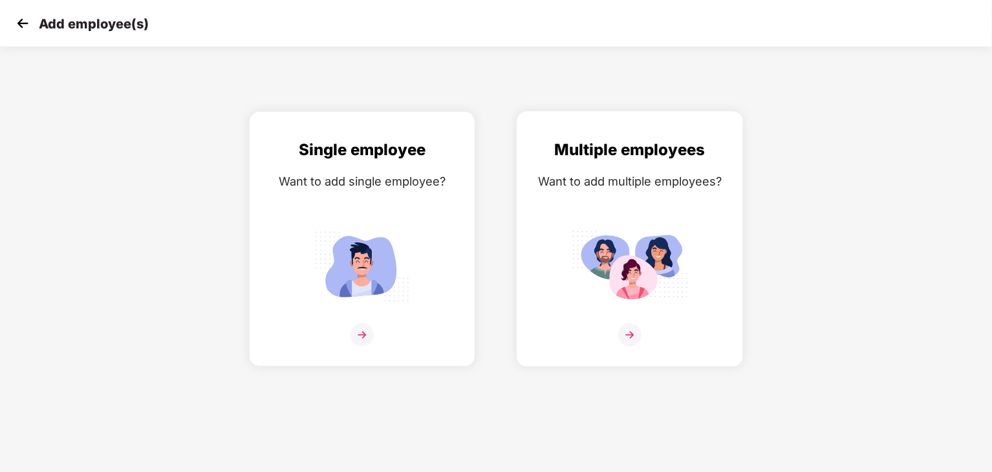
click at [668, 306] on img at bounding box center [630, 266] width 116 height 81
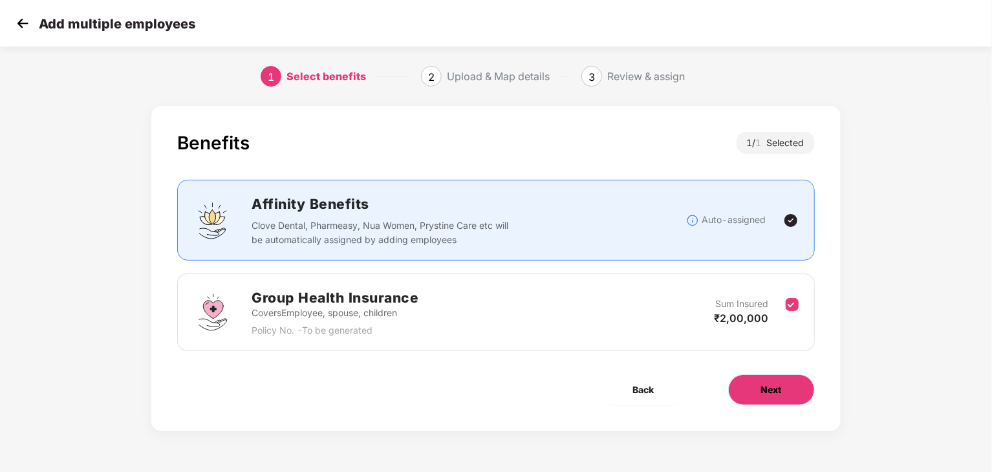
click at [768, 378] on button "Next" at bounding box center [771, 389] width 87 height 31
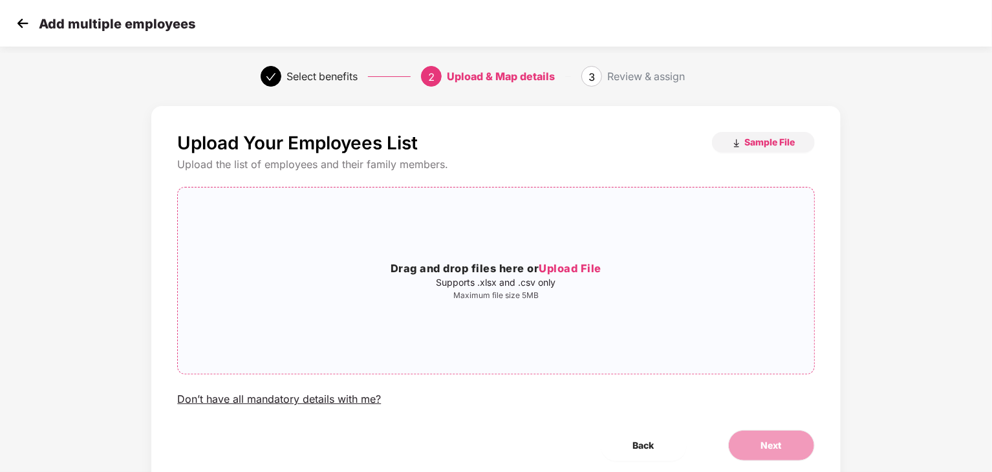
click at [544, 267] on span "Upload File" at bounding box center [570, 268] width 63 height 13
click at [737, 145] on img "button" at bounding box center [736, 143] width 10 height 10
click at [572, 265] on span "Upload File" at bounding box center [570, 268] width 63 height 13
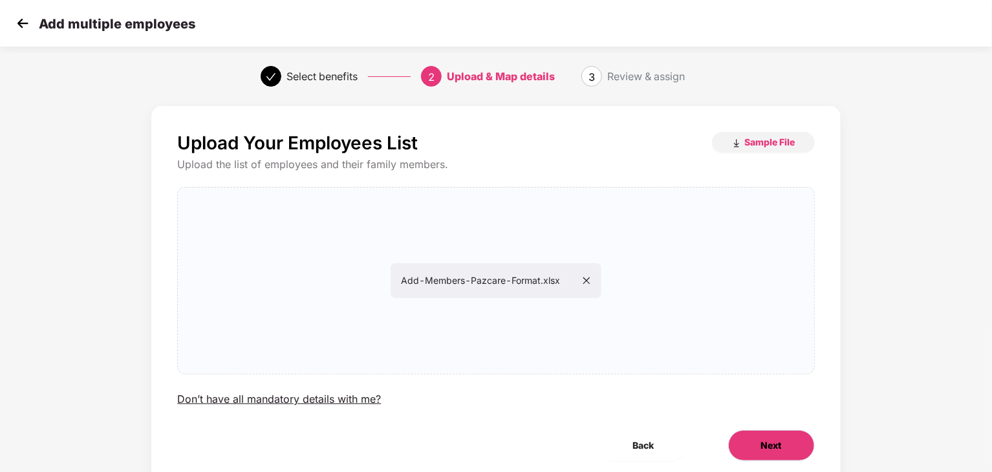
click at [747, 438] on button "Next" at bounding box center [771, 445] width 87 height 31
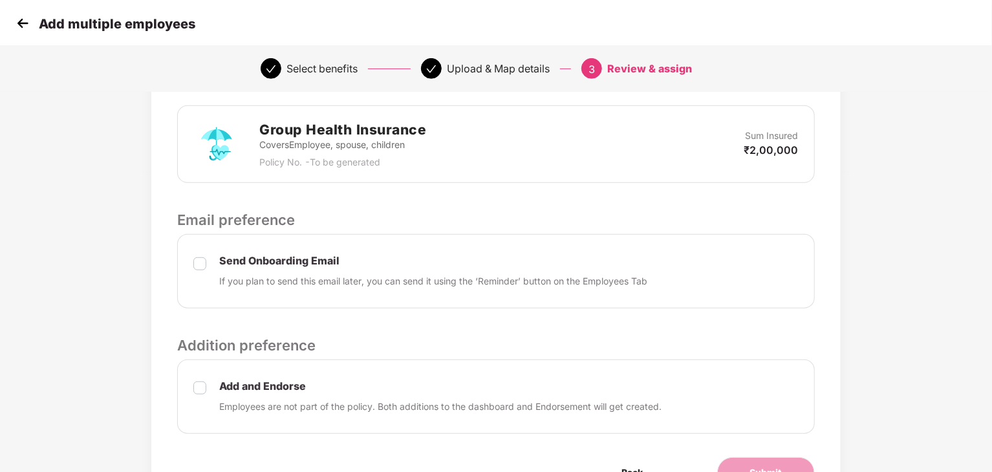
click at [674, 381] on div "Add and Endorse Employees are not part of the policy. Both additions to the das…" at bounding box center [495, 397] width 637 height 74
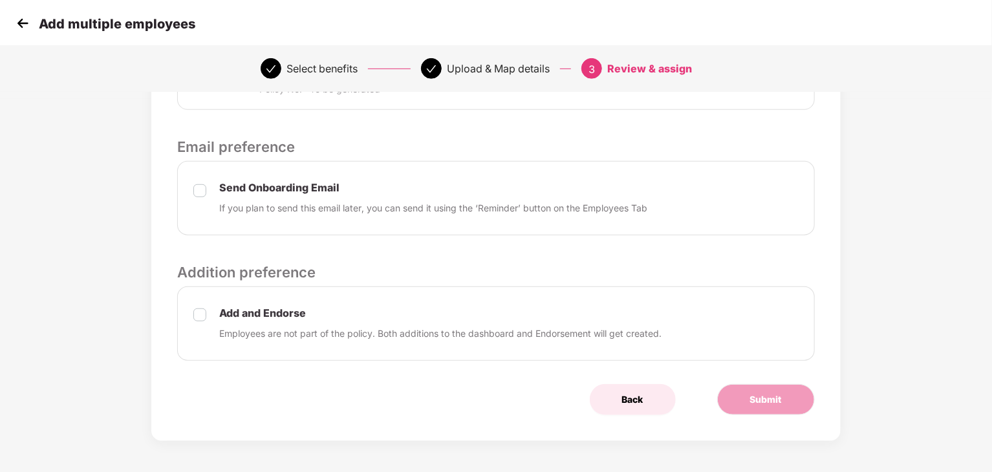
click at [657, 410] on button "Back" at bounding box center [633, 399] width 86 height 31
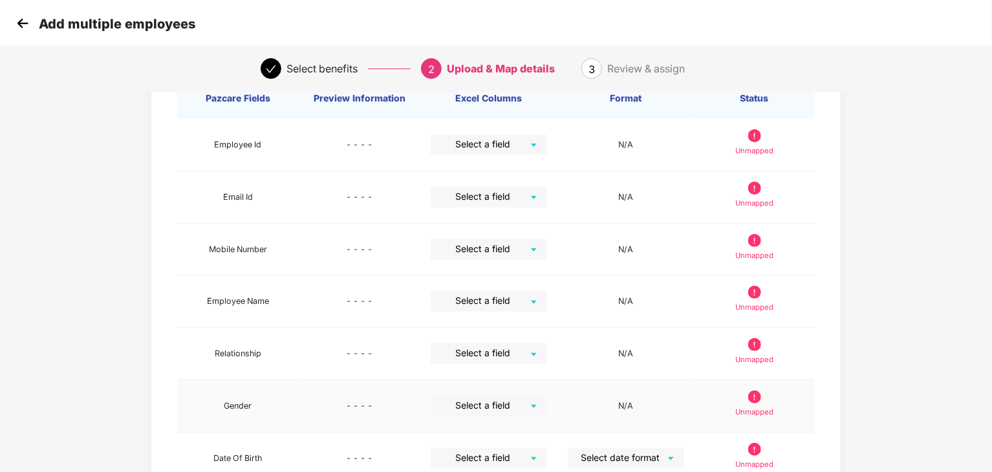
scroll to position [119, 0]
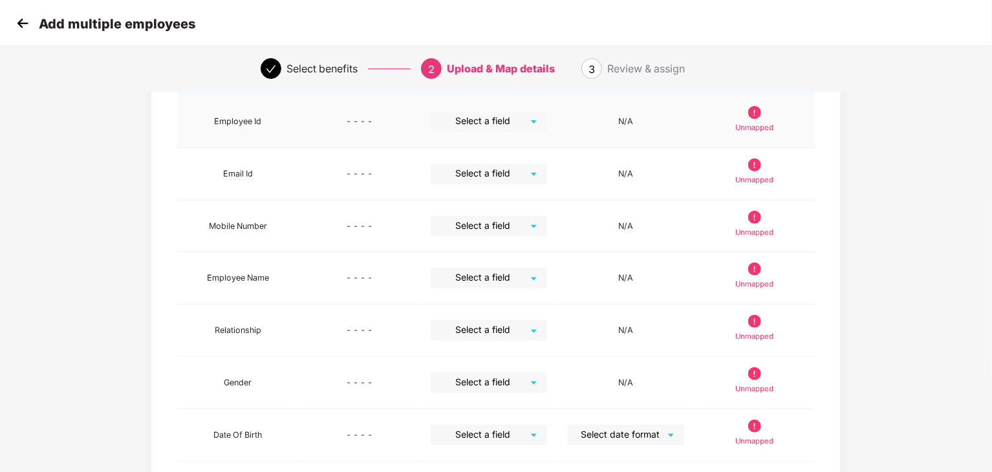
click at [747, 122] on p "Unmapped" at bounding box center [754, 128] width 38 height 12
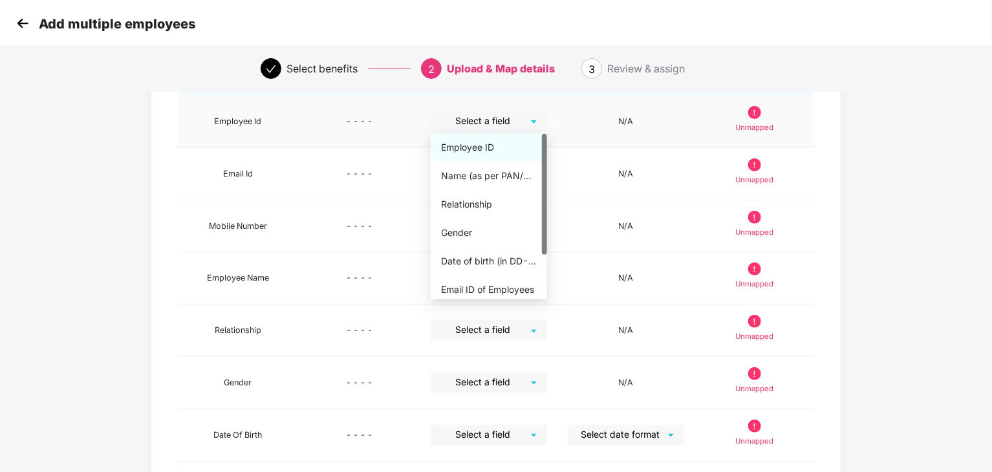
click at [533, 127] on div "Select a field" at bounding box center [489, 121] width 116 height 21
click at [506, 155] on div "Employee ID" at bounding box center [489, 147] width 116 height 27
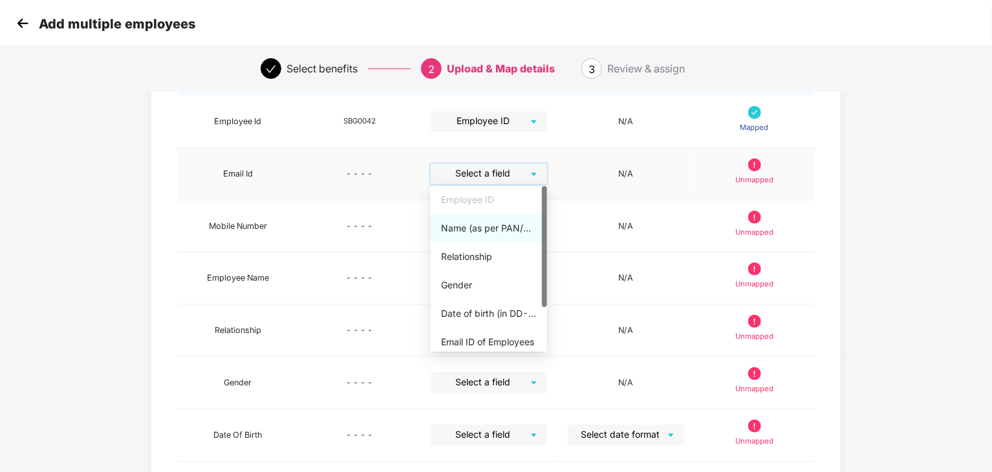
click at [518, 175] on input "search" at bounding box center [484, 173] width 93 height 19
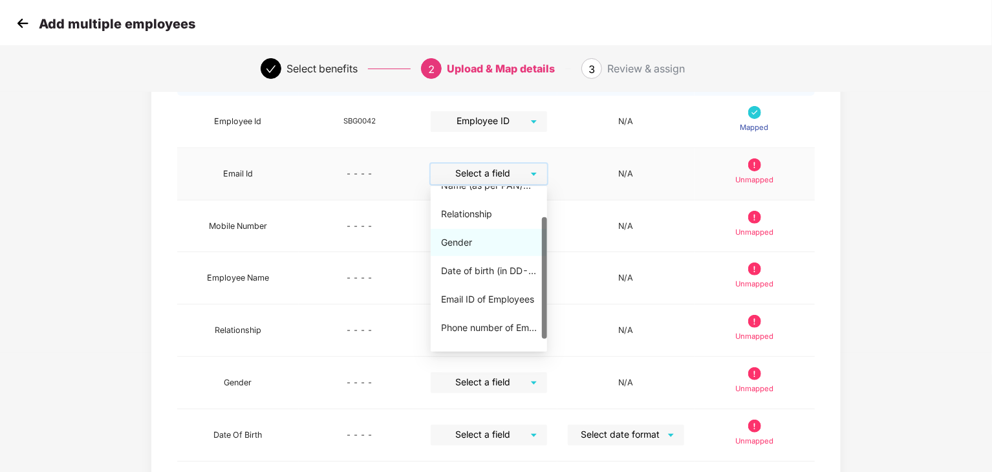
scroll to position [41, 0]
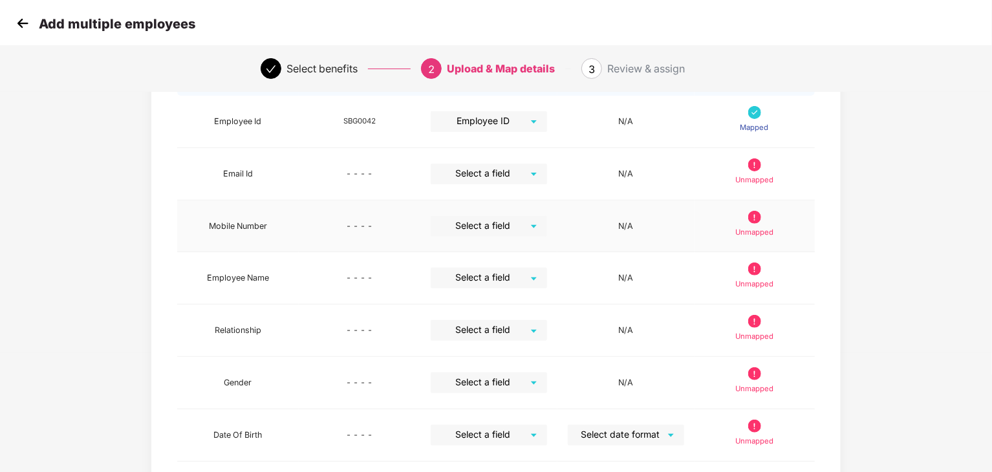
click at [557, 236] on td "N/A" at bounding box center [625, 226] width 137 height 52
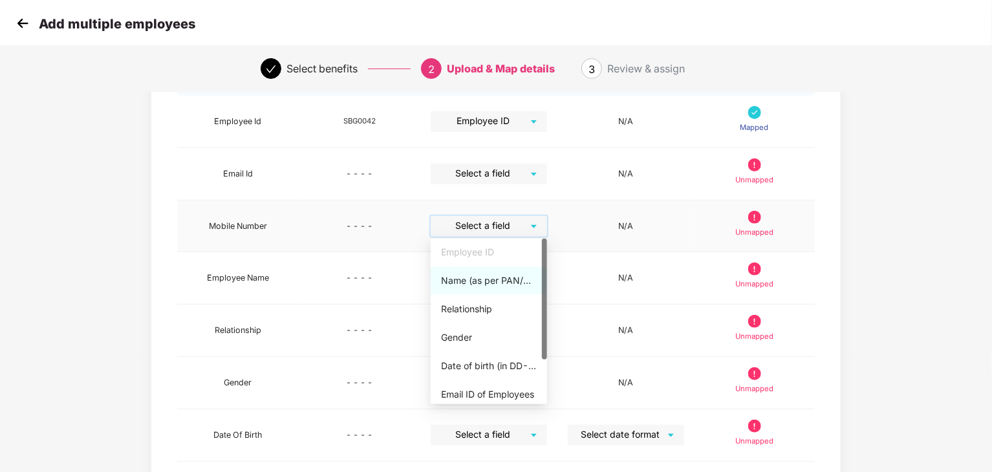
click at [518, 217] on input "search" at bounding box center [484, 225] width 93 height 19
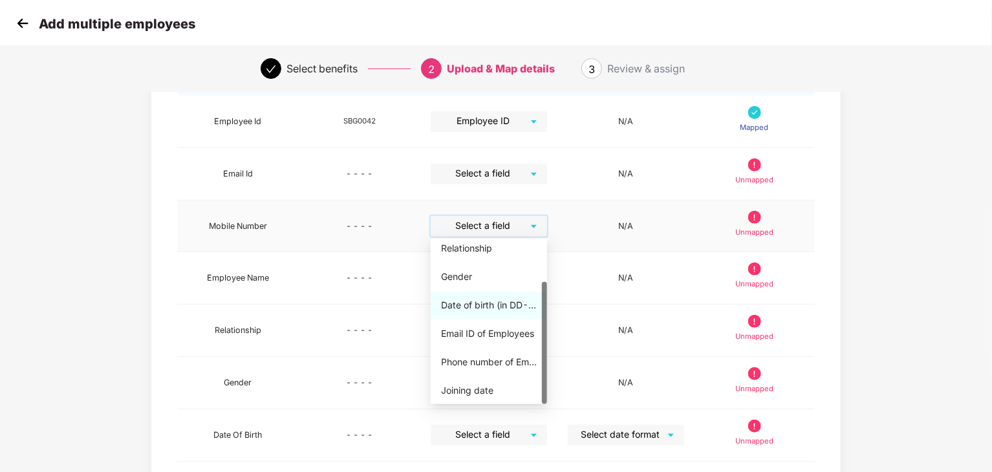
scroll to position [120, 0]
click at [491, 365] on div "Phone number of Employees" at bounding box center [489, 361] width 96 height 14
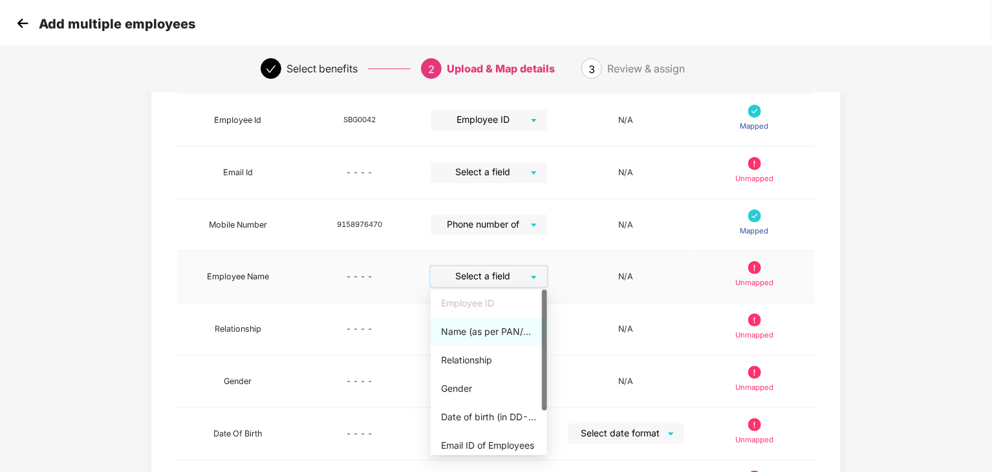
click at [504, 282] on input "search" at bounding box center [484, 275] width 93 height 19
click at [486, 328] on div "Name (as per PAN/Aadhar Card)" at bounding box center [489, 332] width 96 height 14
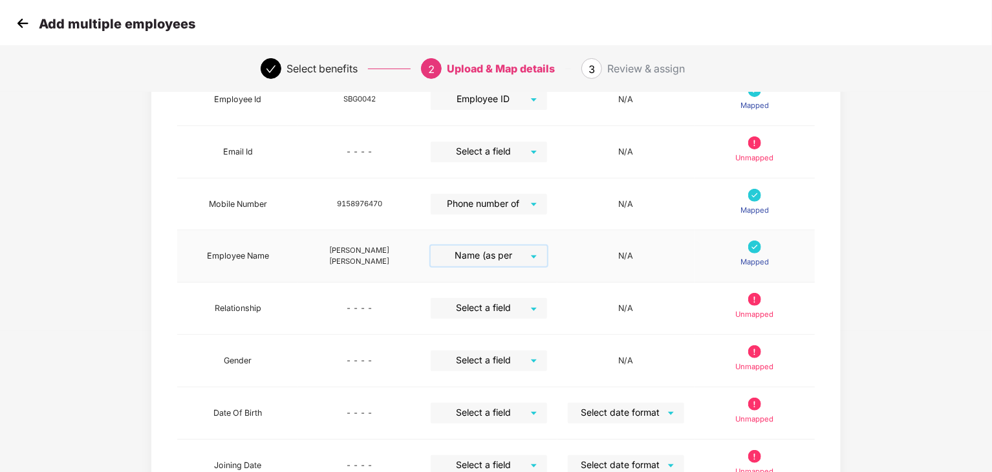
scroll to position [141, 0]
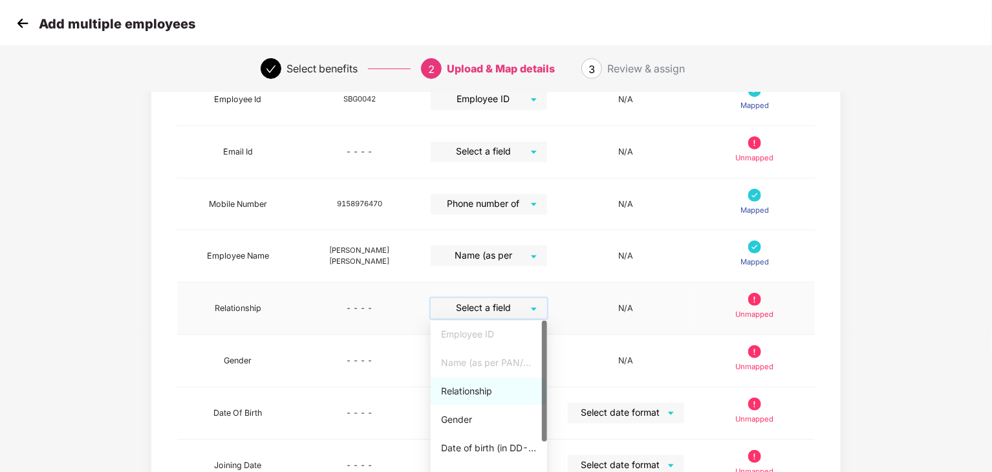
click at [504, 307] on input "search" at bounding box center [484, 307] width 93 height 19
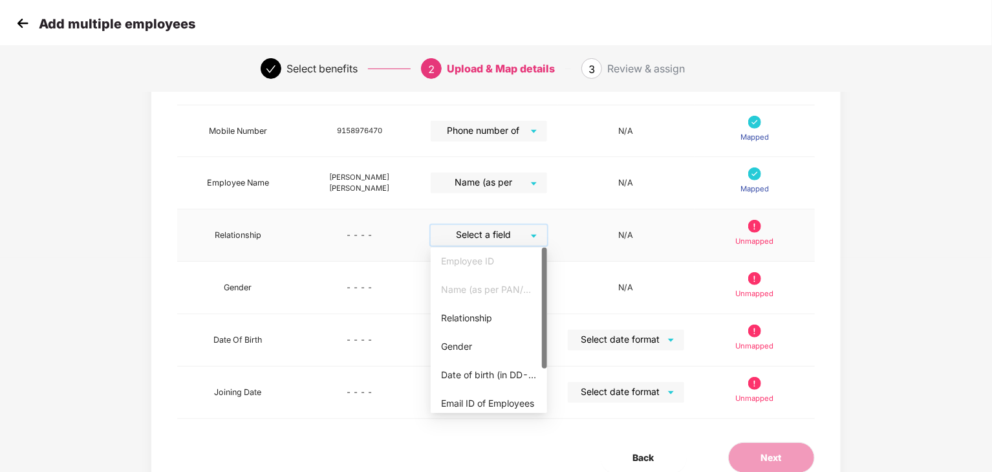
scroll to position [213, 0]
click at [491, 325] on div "Relationship" at bounding box center [489, 319] width 96 height 14
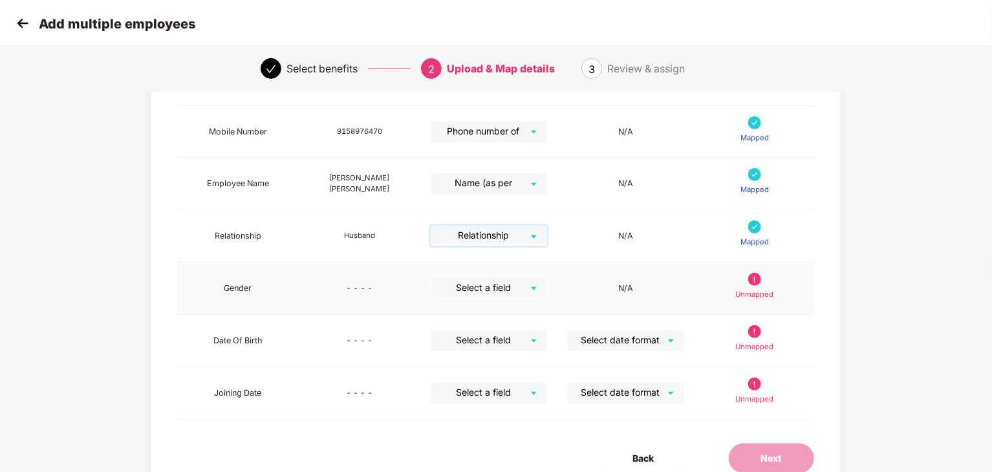
click at [523, 290] on input "search" at bounding box center [484, 287] width 93 height 19
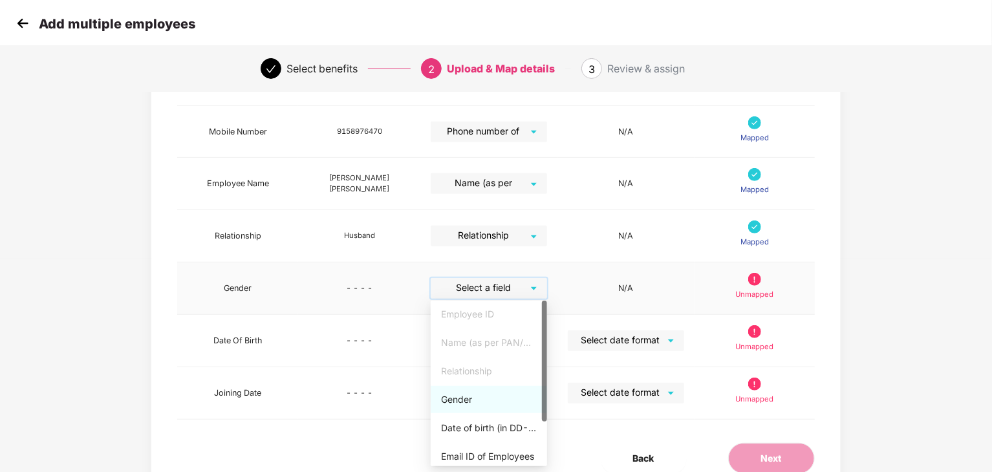
click at [473, 407] on div "Gender" at bounding box center [489, 399] width 116 height 27
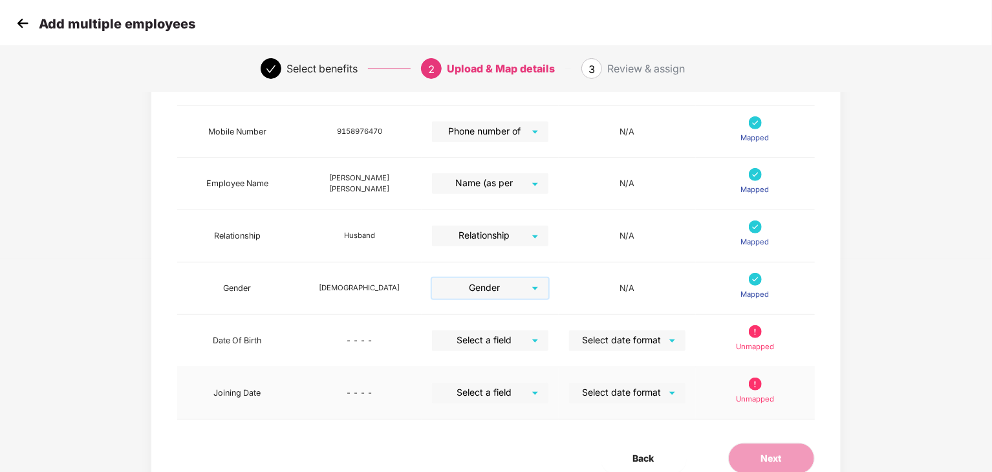
scroll to position [272, 0]
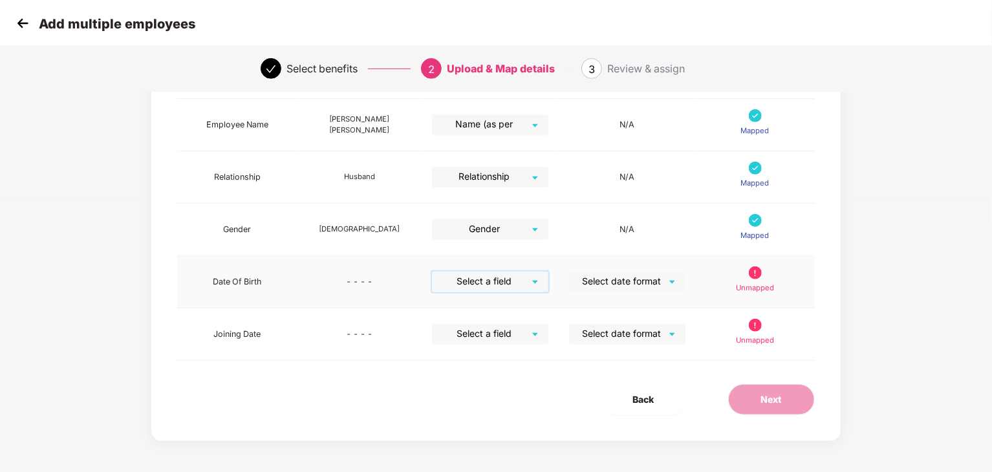
click at [499, 277] on input "search" at bounding box center [485, 281] width 93 height 19
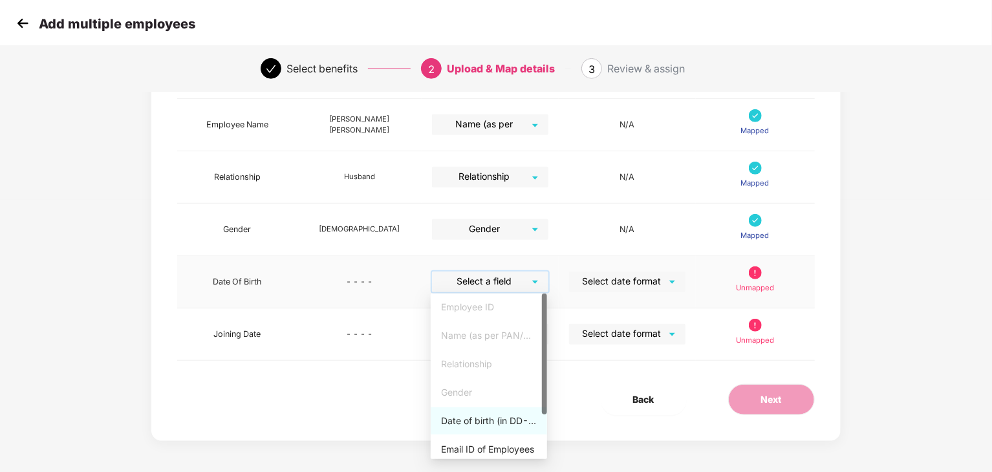
click at [477, 425] on div "Date of birth (in DD-MMM-YYYY format) as per PAN/Aadhar Card" at bounding box center [489, 421] width 96 height 14
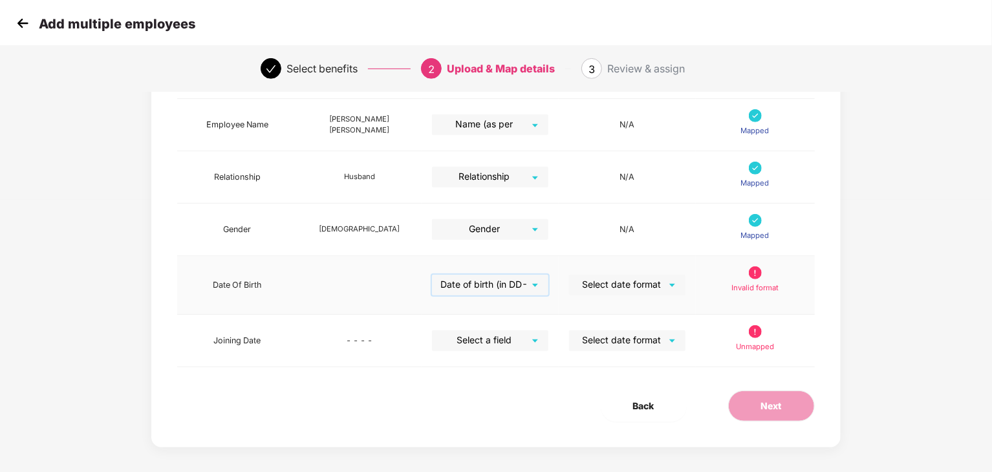
click at [618, 285] on input "search" at bounding box center [622, 284] width 93 height 19
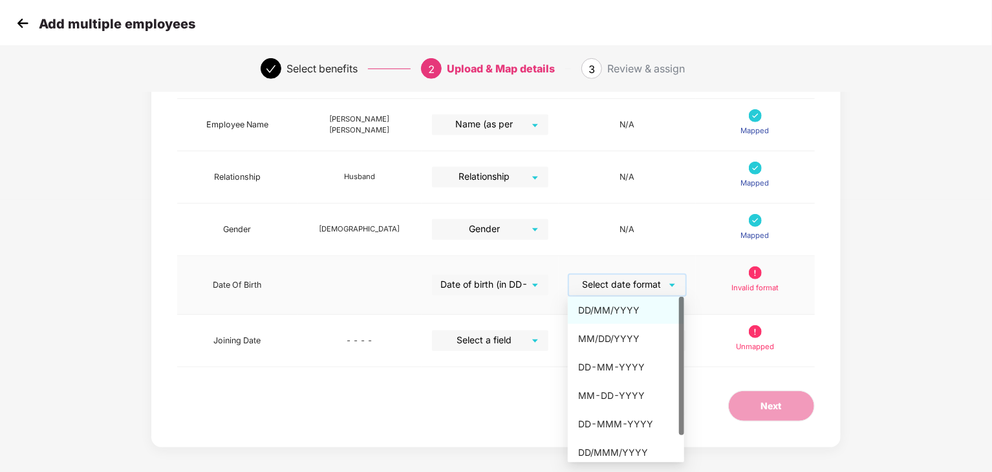
click at [619, 305] on div "DD/MM/YYYY" at bounding box center [626, 310] width 96 height 14
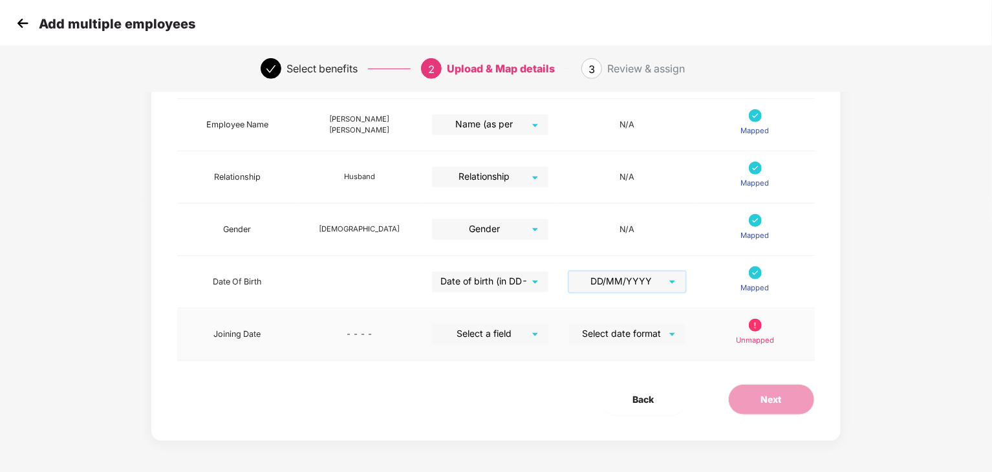
click at [513, 332] on input "search" at bounding box center [485, 333] width 93 height 19
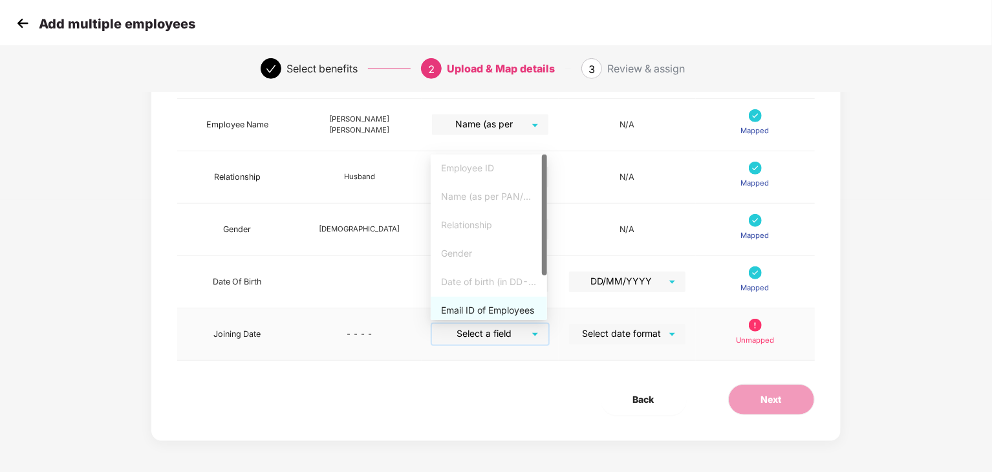
scroll to position [58, 0]
click at [478, 308] on div "Joining date" at bounding box center [489, 306] width 96 height 14
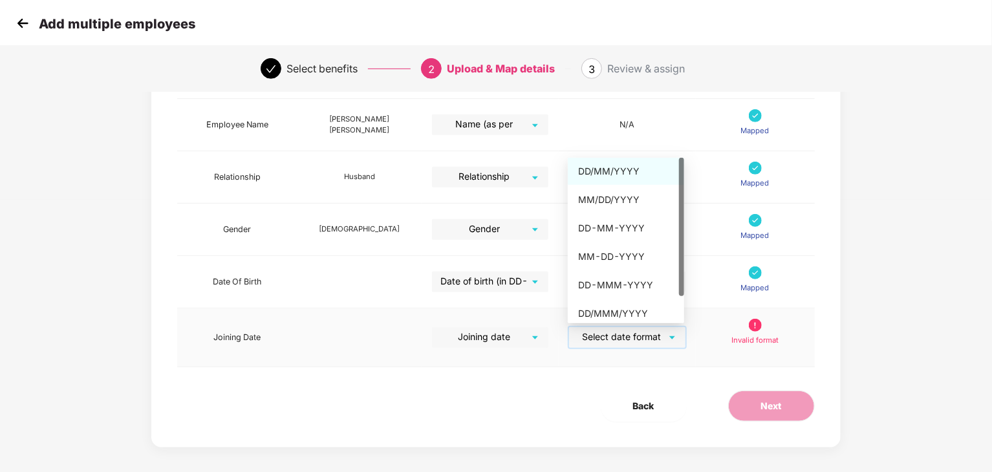
click at [592, 329] on input "search" at bounding box center [622, 336] width 93 height 19
click at [613, 174] on div "DD/MM/YYYY" at bounding box center [626, 171] width 96 height 14
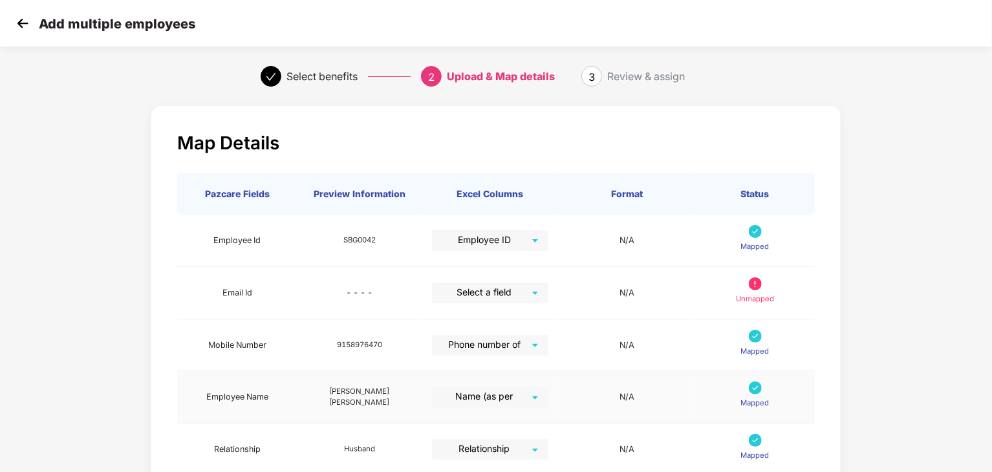
scroll to position [3, 0]
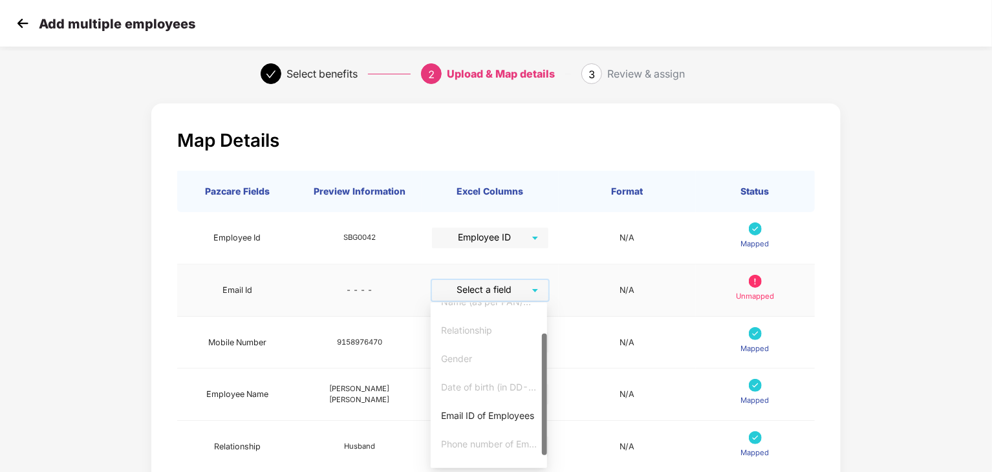
click at [497, 290] on input "search" at bounding box center [485, 289] width 93 height 19
click at [487, 424] on div "Email ID of Employees" at bounding box center [489, 415] width 116 height 27
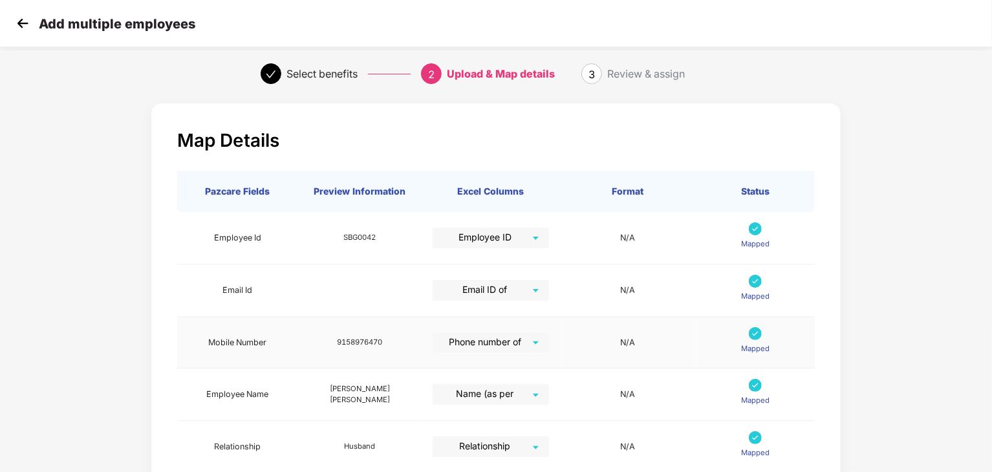
click at [626, 323] on td "N/A" at bounding box center [627, 343] width 137 height 52
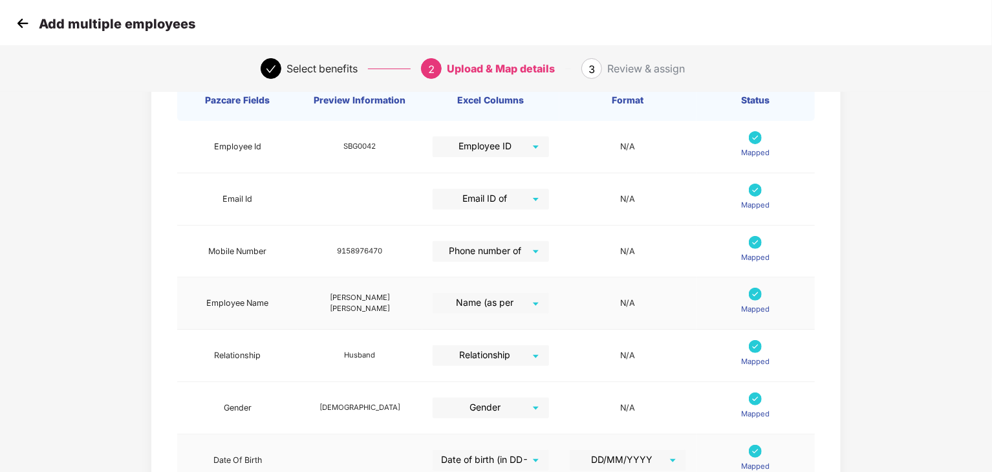
scroll to position [272, 0]
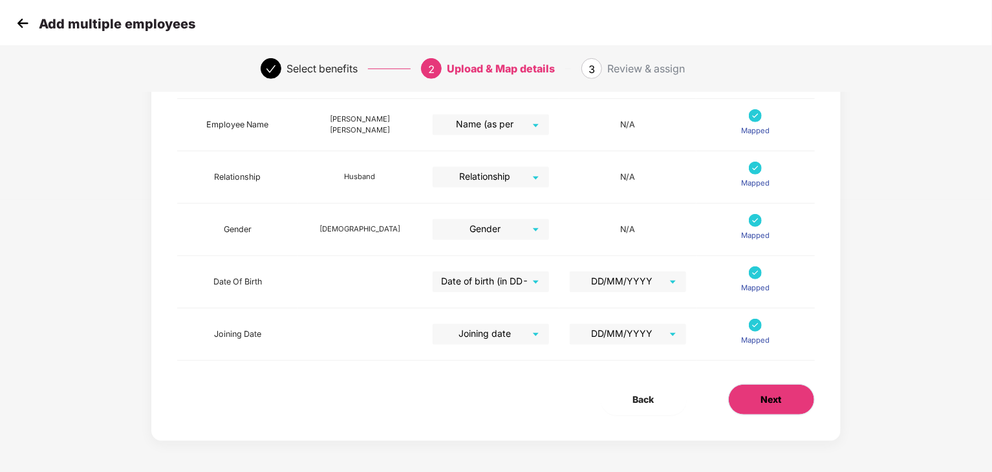
click at [763, 393] on span "Next" at bounding box center [771, 400] width 21 height 14
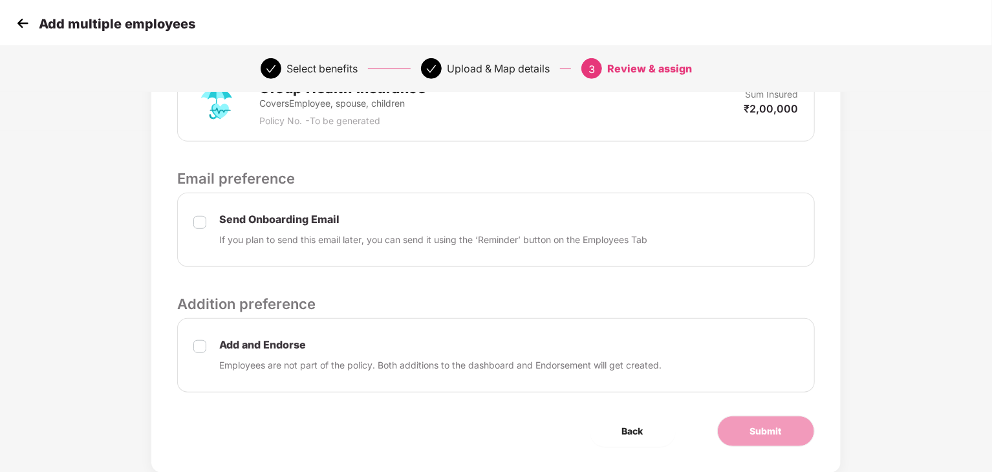
scroll to position [373, 0]
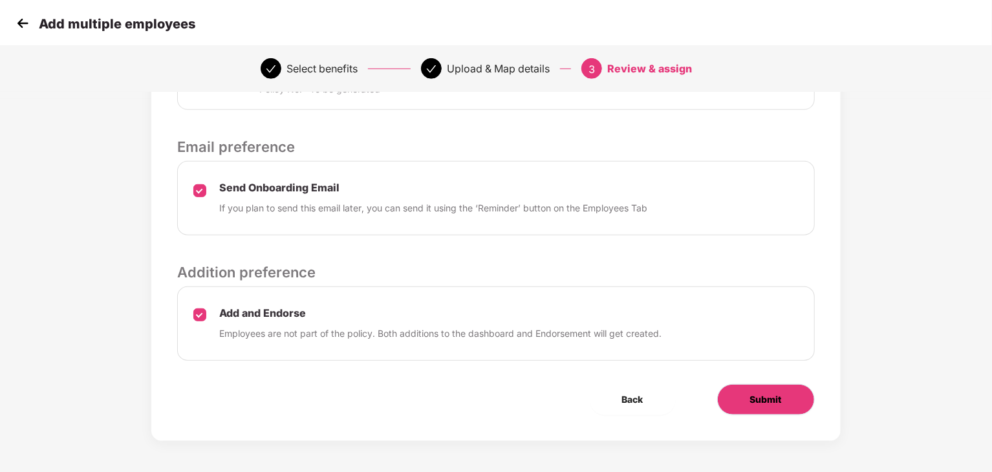
click at [758, 397] on span "Submit" at bounding box center [766, 400] width 32 height 14
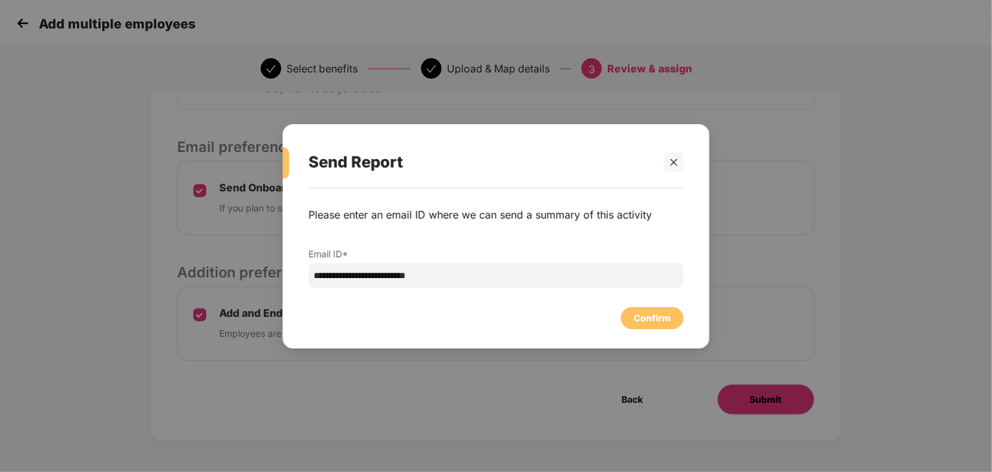
scroll to position [0, 0]
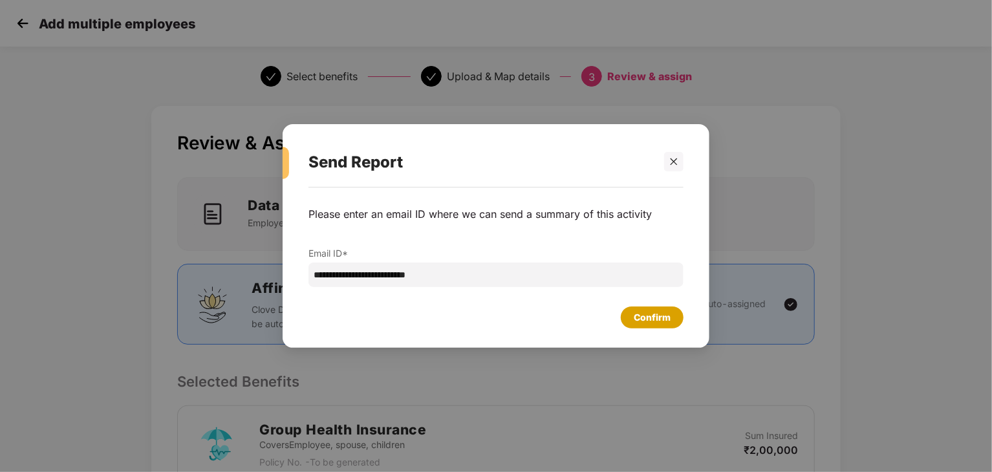
click at [660, 316] on div "Confirm" at bounding box center [652, 317] width 37 height 14
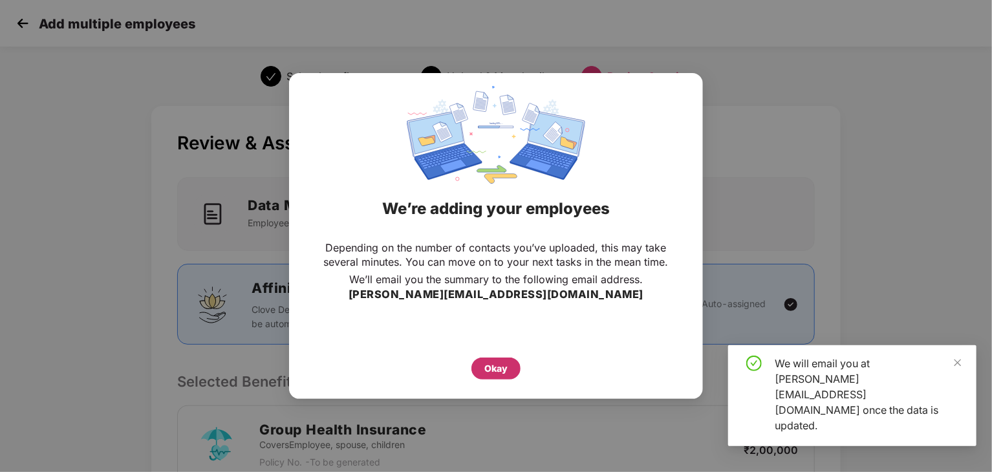
click at [496, 365] on div "Okay" at bounding box center [495, 368] width 23 height 14
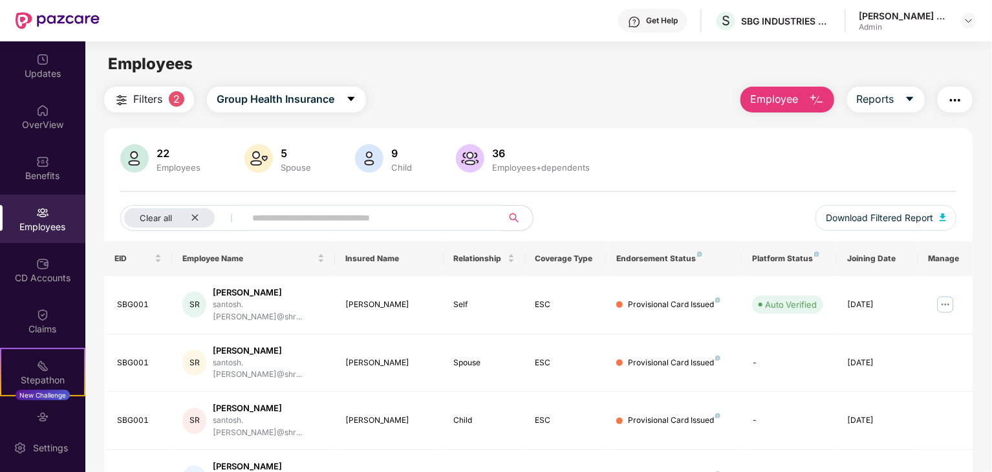
click at [329, 217] on input "text" at bounding box center [368, 217] width 232 height 19
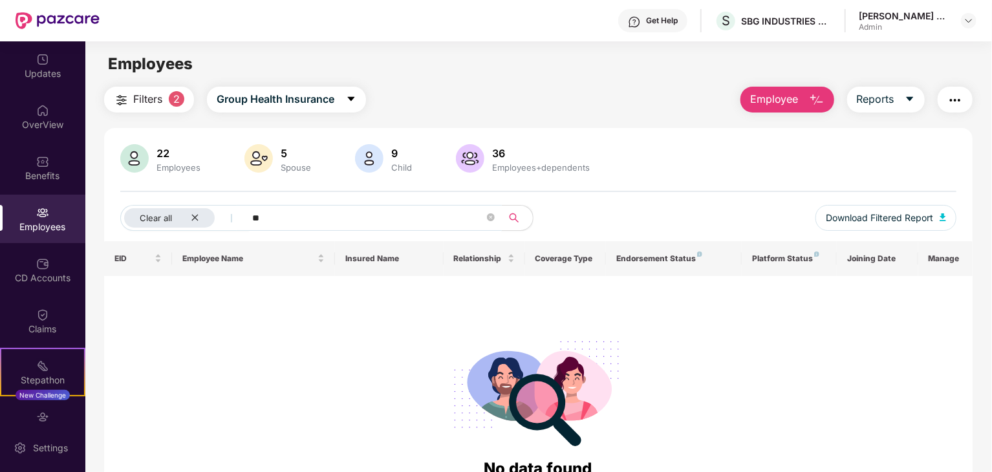
type input "*"
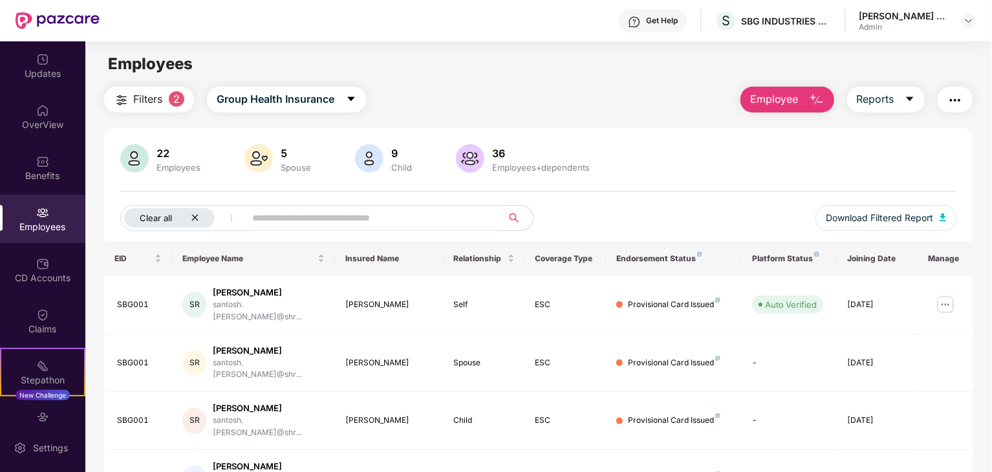
click at [195, 216] on icon "close" at bounding box center [195, 217] width 8 height 8
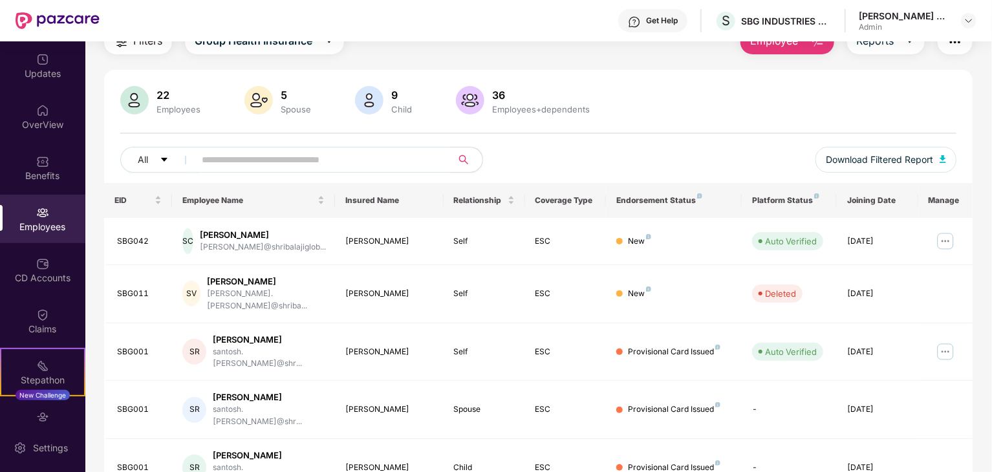
scroll to position [59, 0]
click at [947, 236] on img at bounding box center [945, 240] width 21 height 21
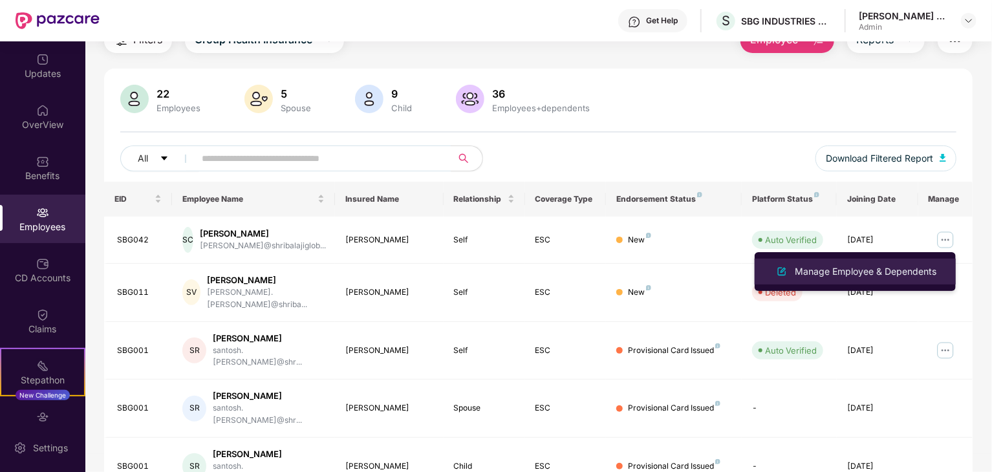
click at [876, 271] on div "Manage Employee & Dependents" at bounding box center [865, 271] width 147 height 14
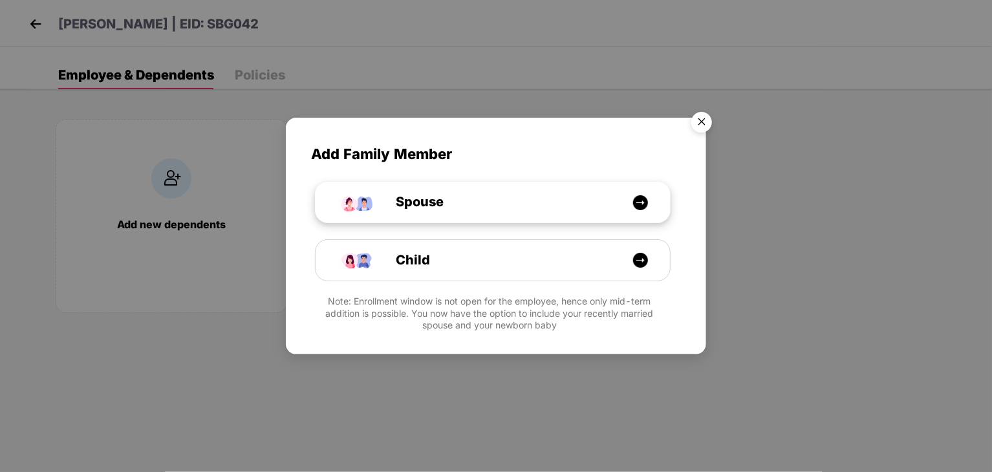
click at [571, 200] on div "Spouse" at bounding box center [500, 202] width 266 height 20
select select "****"
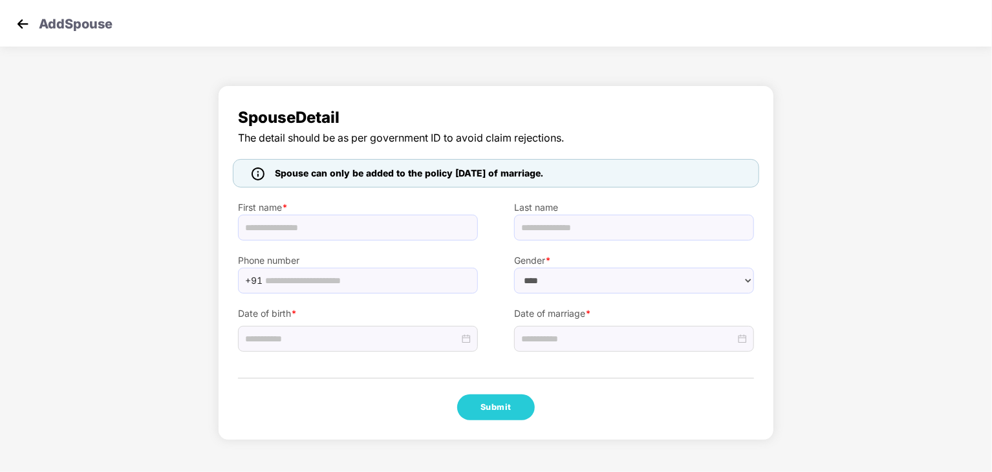
click at [889, 136] on div "Spouse Detail The detail should be as per government ID to avoid claim rejectio…" at bounding box center [496, 266] width 992 height 374
click at [16, 26] on img at bounding box center [22, 23] width 19 height 19
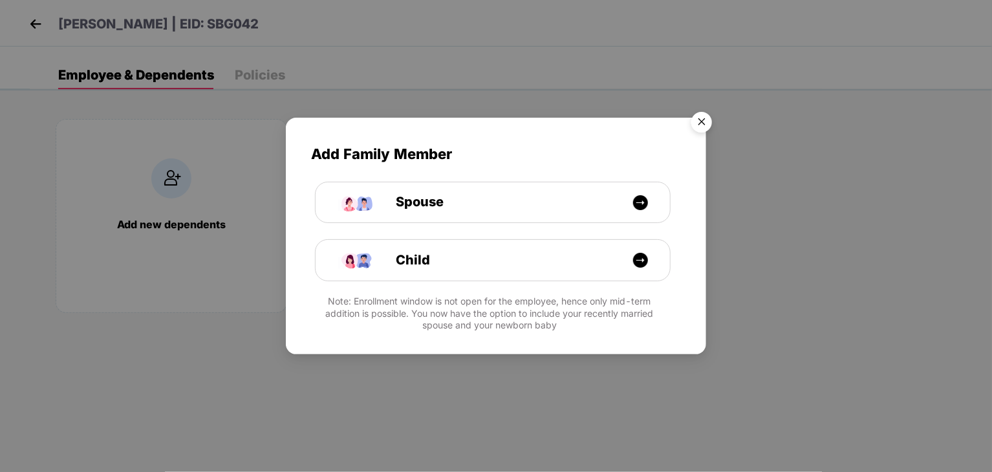
click at [698, 118] on img "Close" at bounding box center [702, 124] width 36 height 36
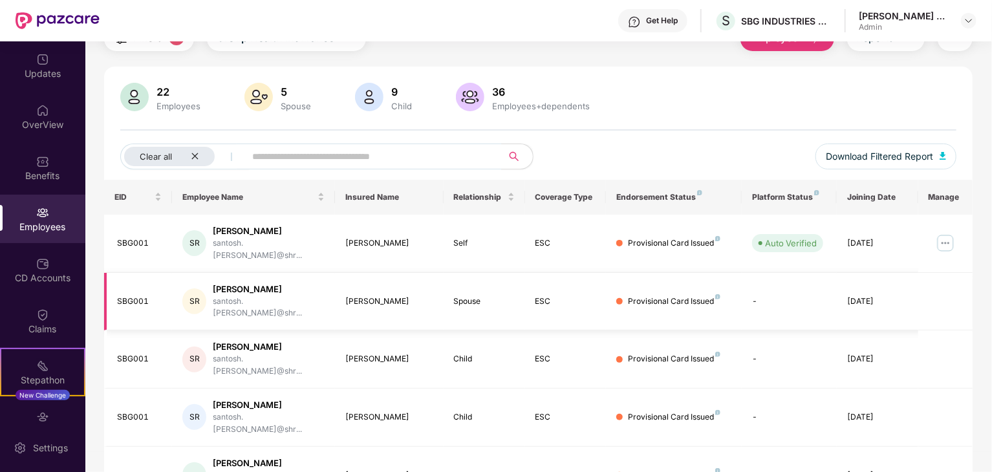
scroll to position [78, 0]
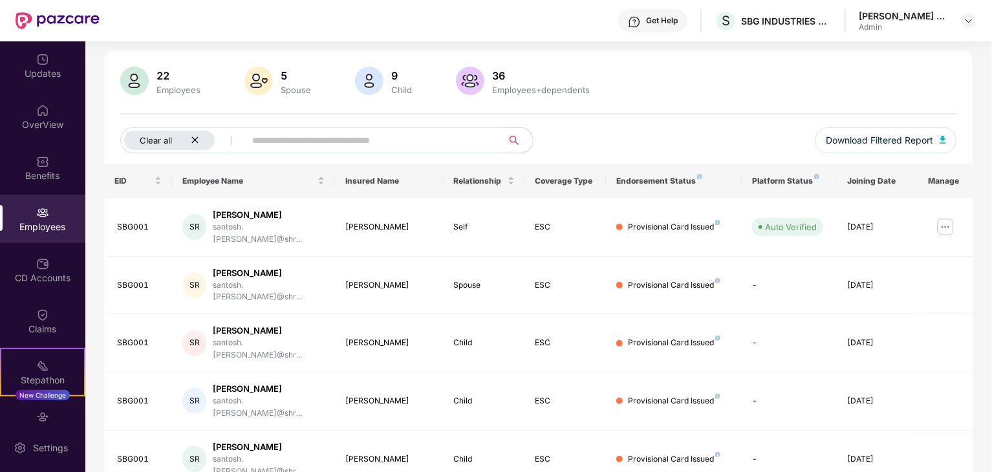
click at [194, 138] on icon "close" at bounding box center [195, 140] width 8 height 8
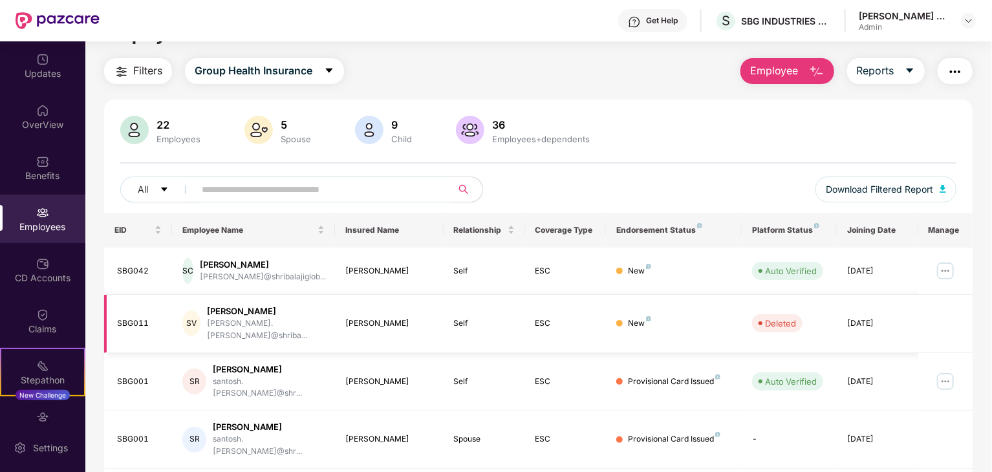
scroll to position [25, 0]
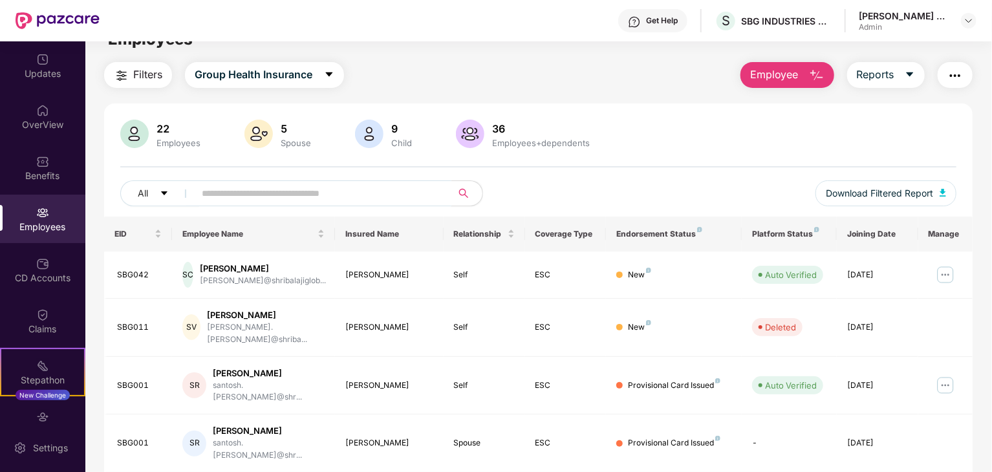
click at [303, 193] on input "text" at bounding box center [318, 193] width 232 height 19
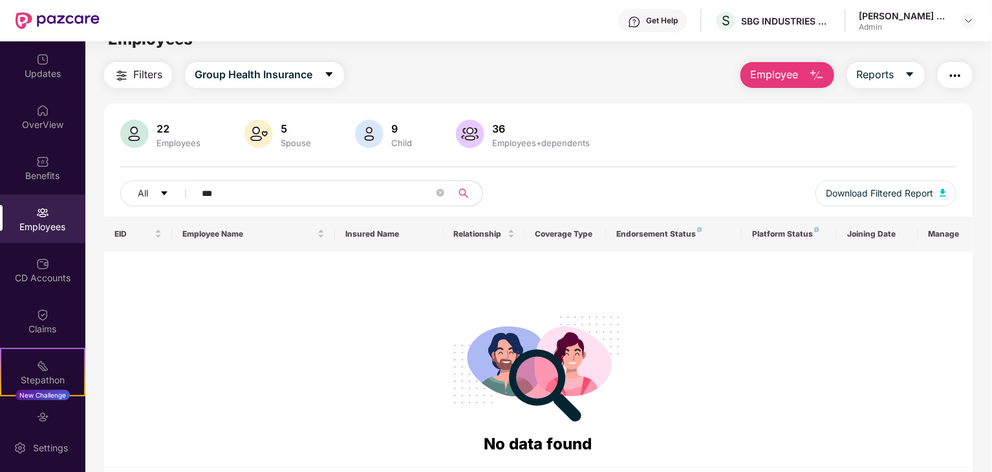
type input "***"
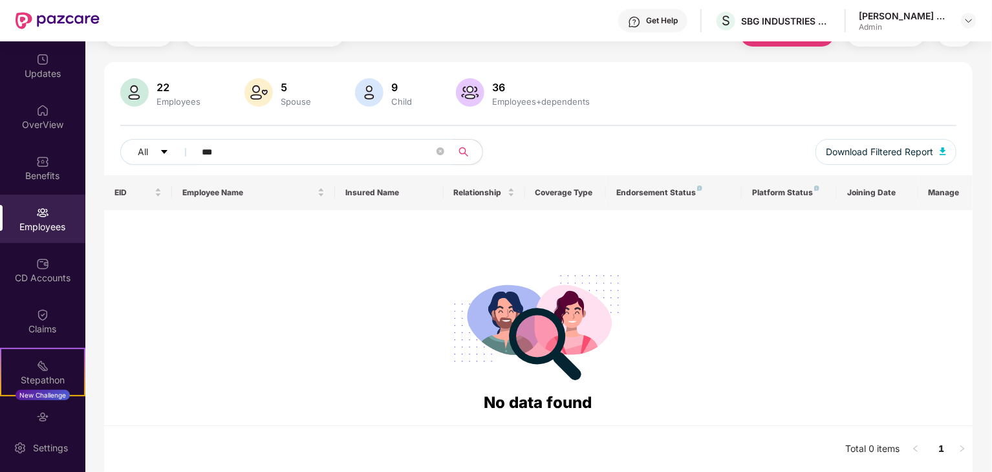
scroll to position [0, 0]
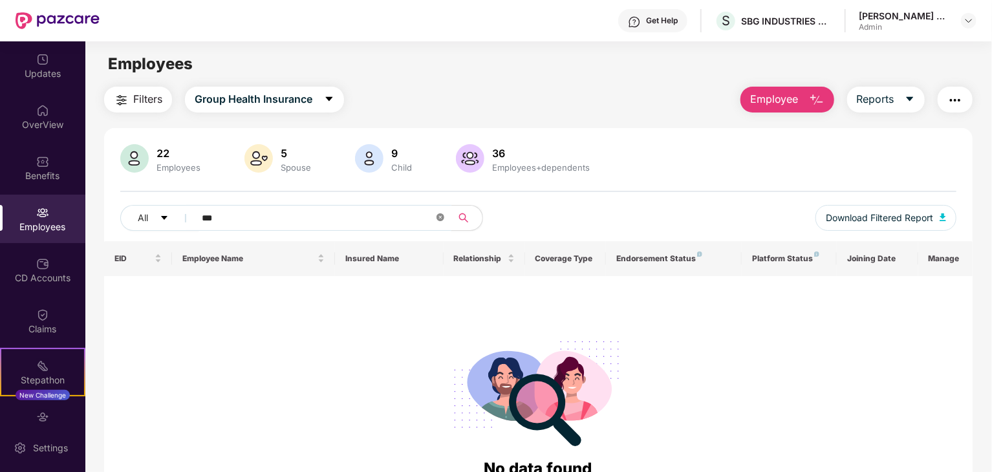
click at [436, 215] on icon "close-circle" at bounding box center [440, 217] width 8 height 8
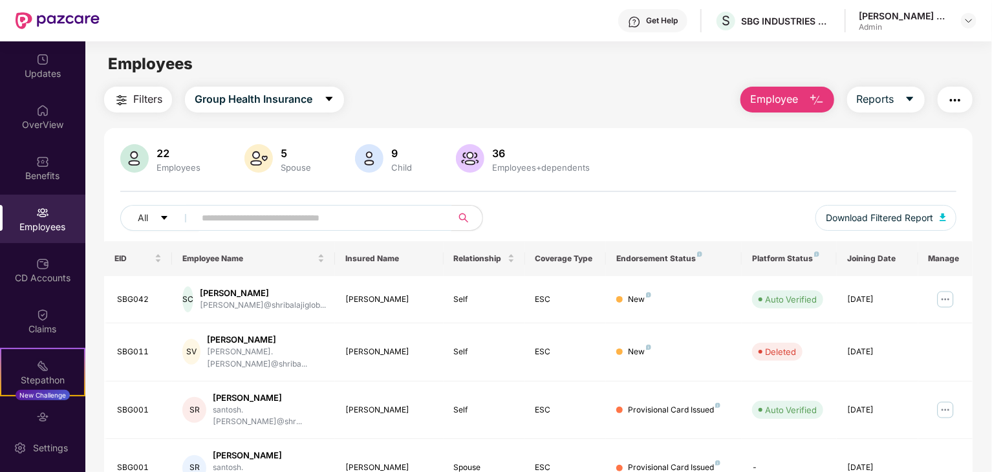
click at [30, 239] on div "Employees" at bounding box center [42, 219] width 85 height 48
click at [781, 94] on span "Employee" at bounding box center [774, 99] width 48 height 16
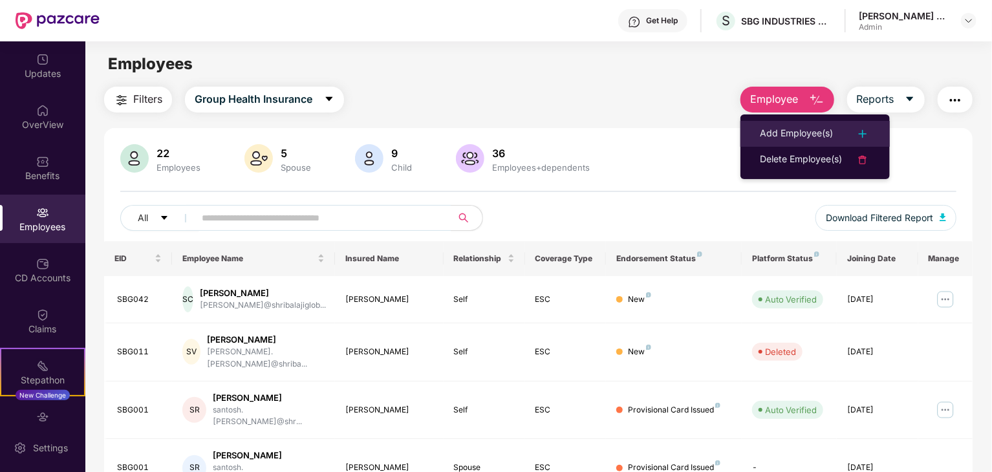
click at [797, 145] on li "Add Employee(s)" at bounding box center [814, 134] width 149 height 26
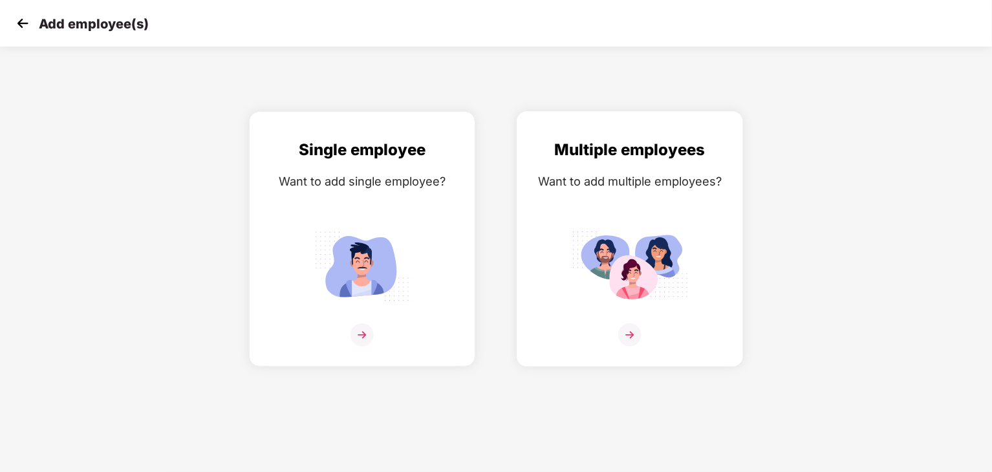
click at [595, 279] on img at bounding box center [630, 266] width 116 height 81
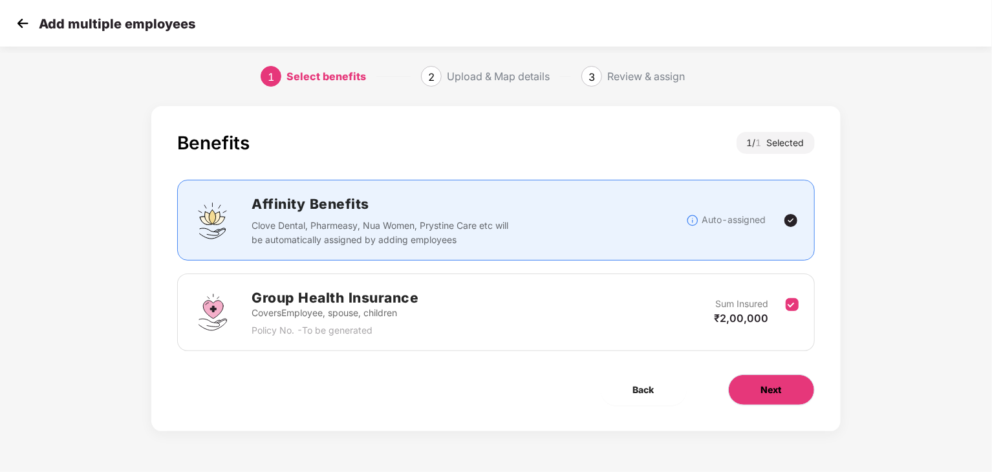
click at [771, 381] on button "Next" at bounding box center [771, 389] width 87 height 31
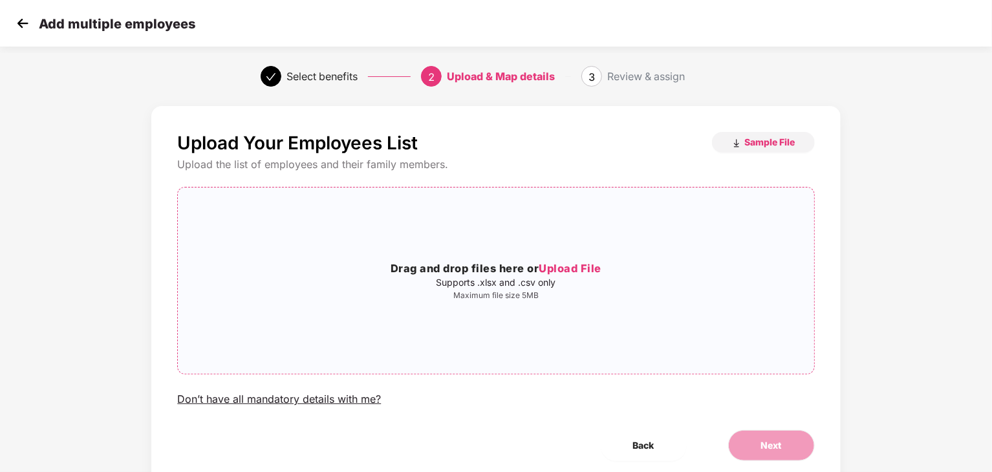
click at [586, 272] on span "Upload File" at bounding box center [570, 268] width 63 height 13
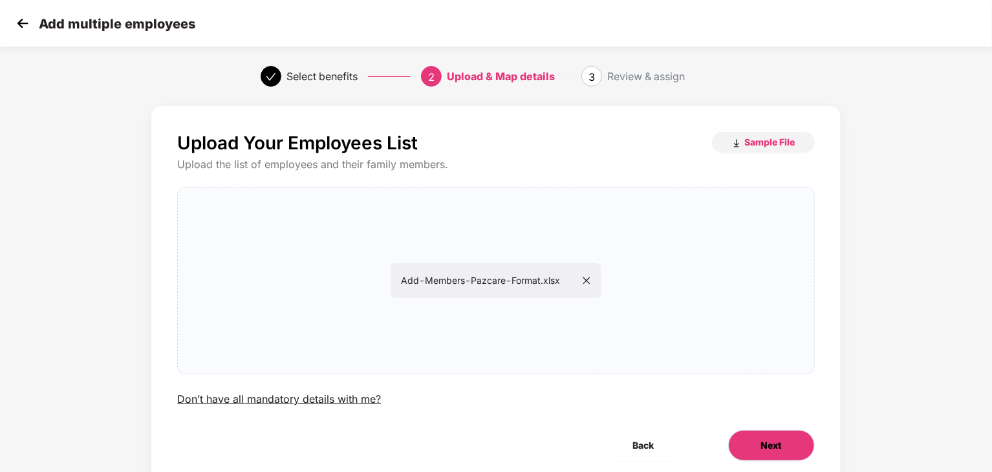
click at [771, 448] on span "Next" at bounding box center [771, 445] width 21 height 14
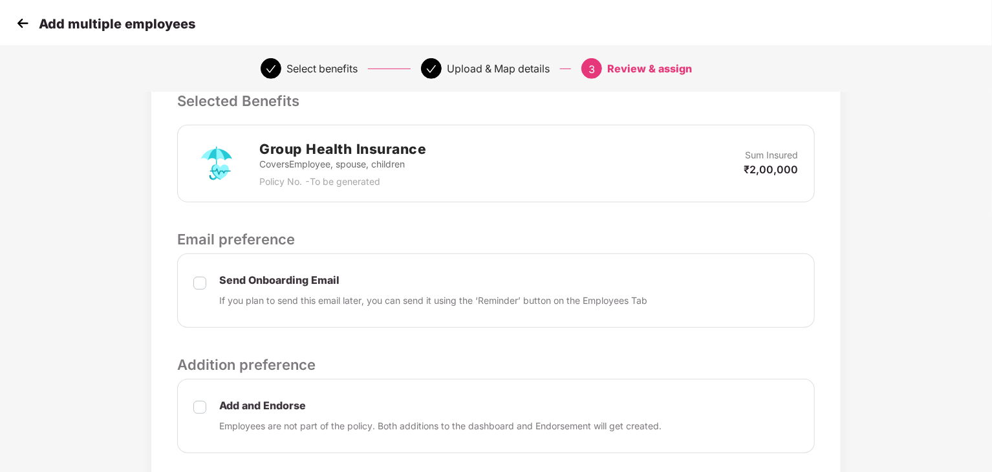
scroll to position [373, 0]
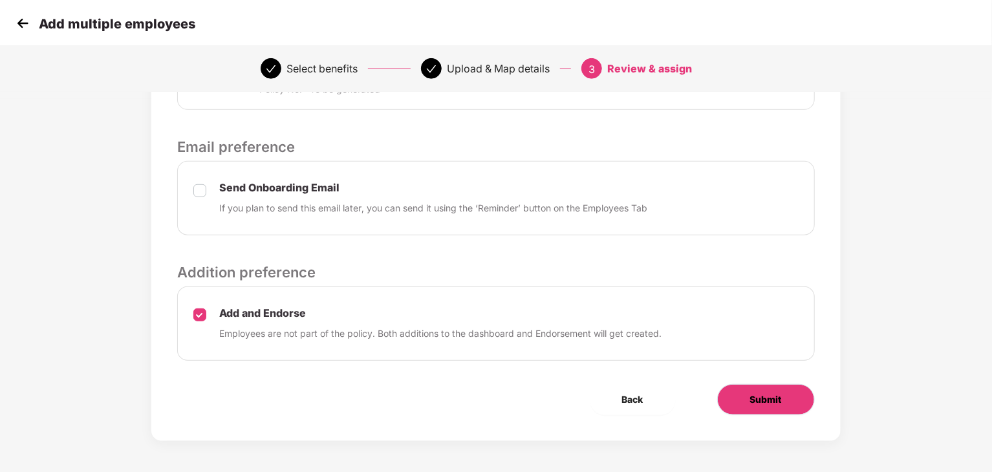
click at [766, 404] on span "Submit" at bounding box center [766, 400] width 32 height 14
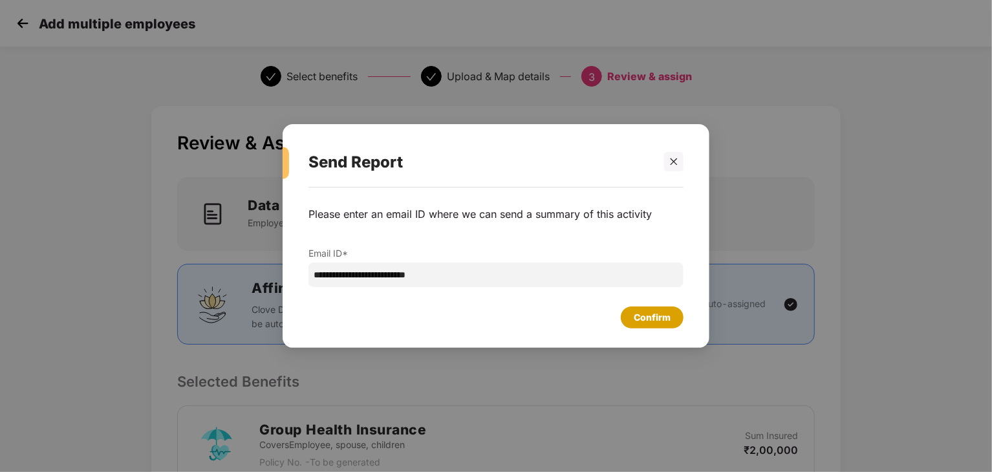
click at [638, 313] on div "Confirm" at bounding box center [652, 317] width 37 height 14
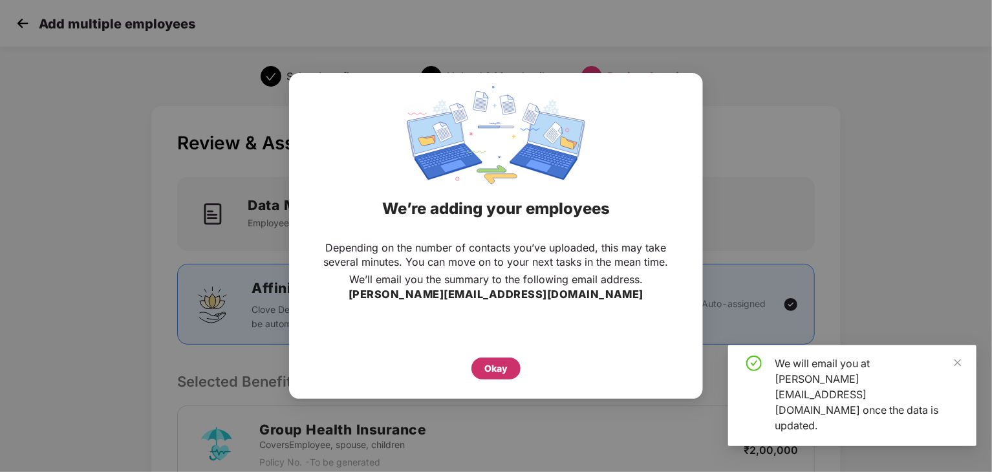
click at [497, 359] on div "Okay" at bounding box center [495, 369] width 49 height 22
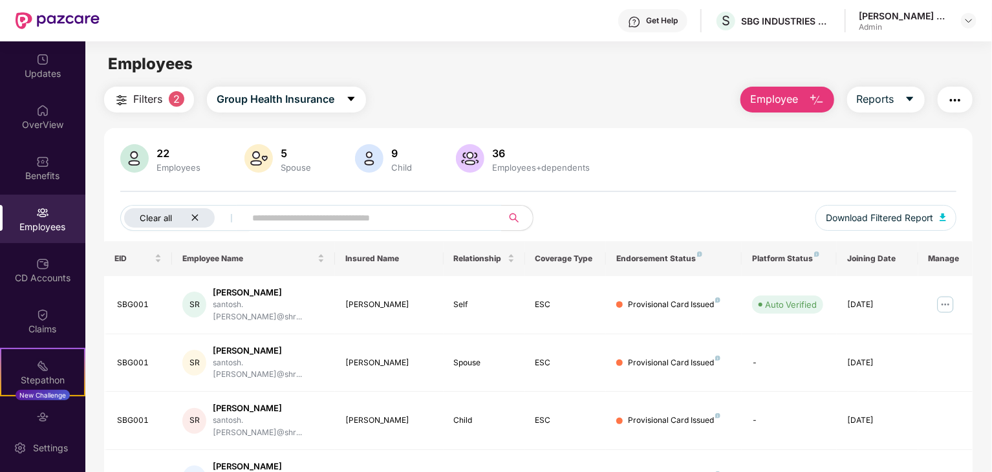
click at [193, 218] on icon "close" at bounding box center [194, 218] width 6 height 6
